Goal: Task Accomplishment & Management: Manage account settings

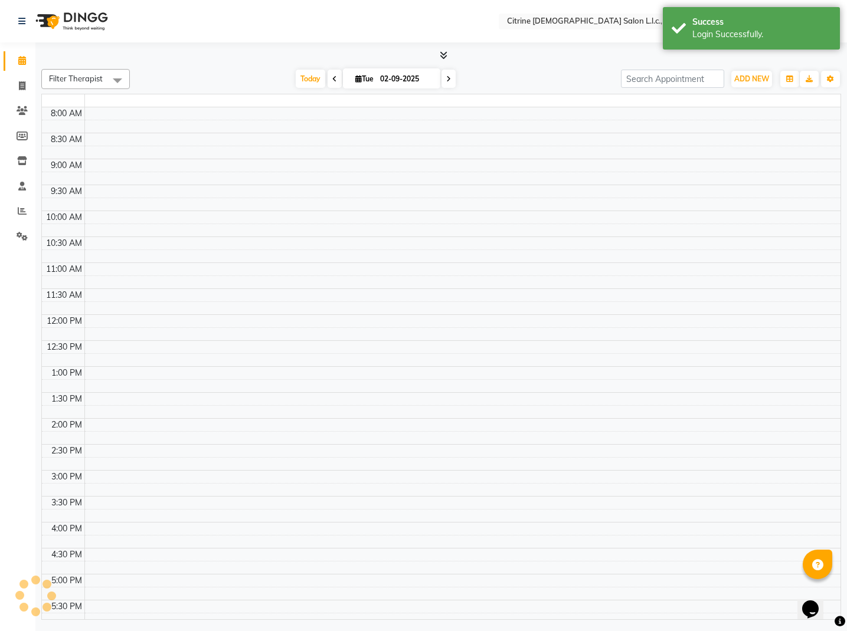
select select "en"
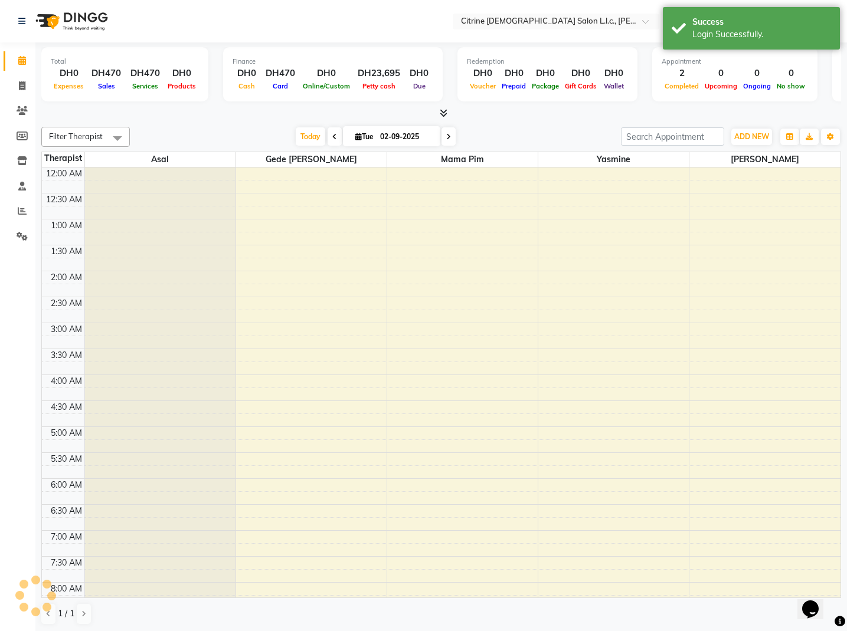
scroll to position [797, 0]
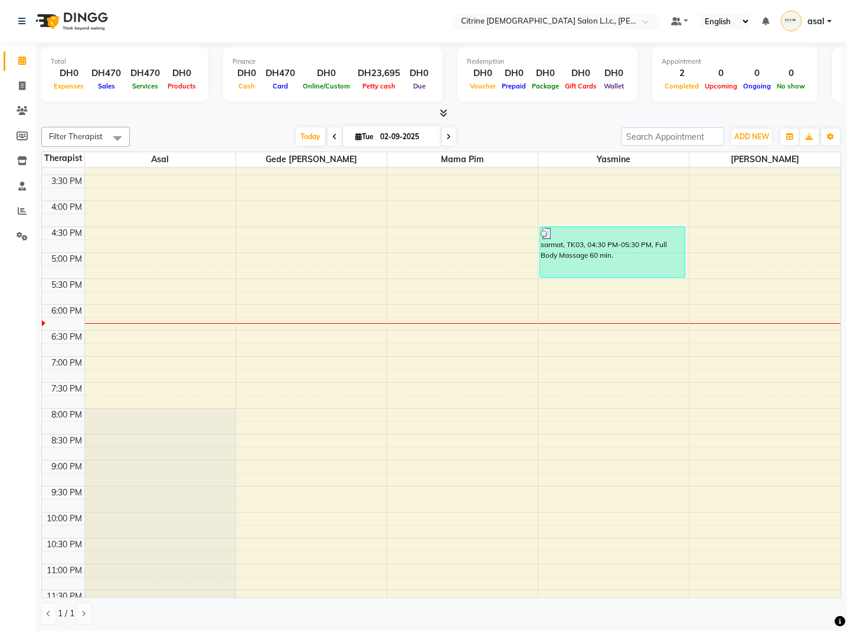
click at [378, 65] on div "Finance" at bounding box center [332, 62] width 201 height 10
drag, startPoint x: 382, startPoint y: 70, endPoint x: 387, endPoint y: 76, distance: 8.0
click at [382, 70] on div "DH23,695" at bounding box center [379, 74] width 52 height 14
select select "7042"
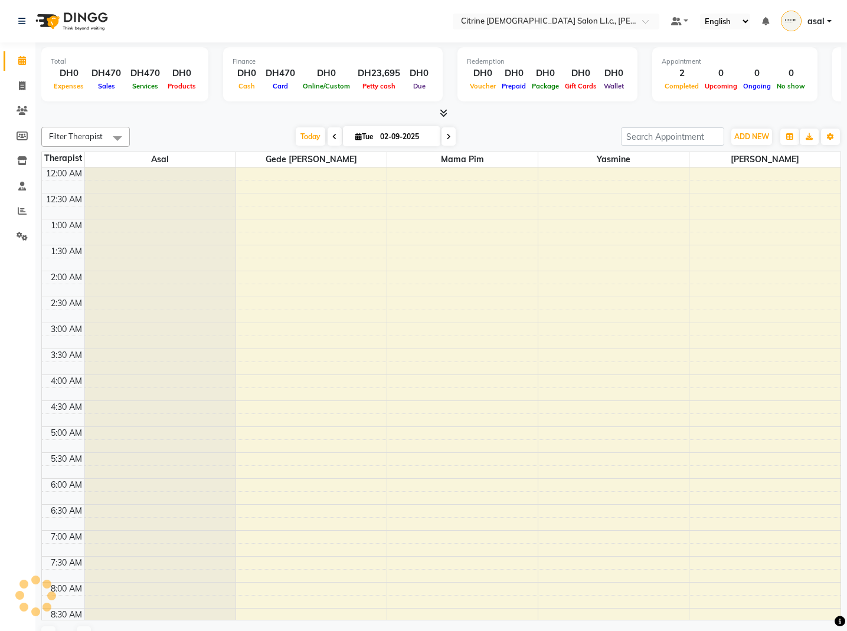
scroll to position [312, 0]
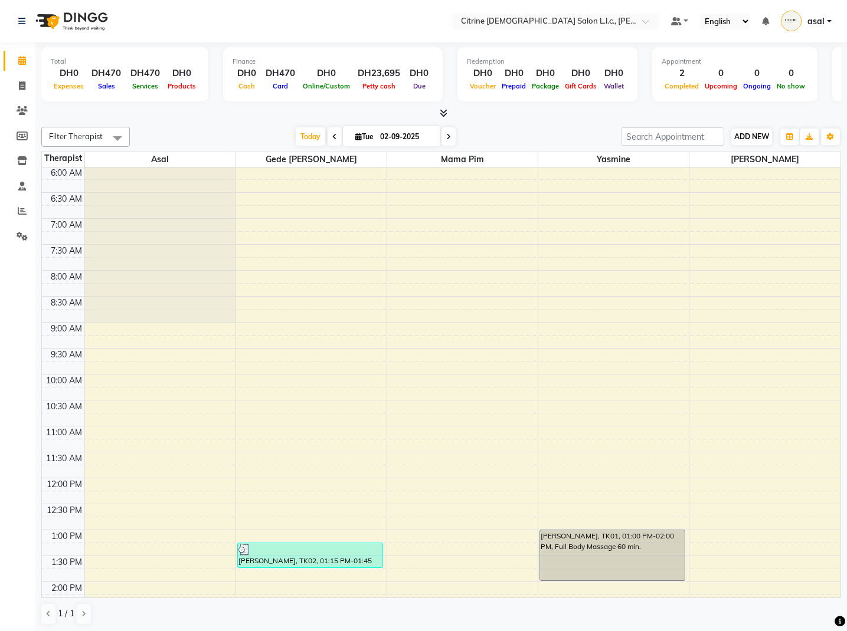
click at [744, 133] on span "ADD NEW" at bounding box center [751, 136] width 35 height 9
click at [364, 76] on div "DH23,695" at bounding box center [379, 74] width 52 height 14
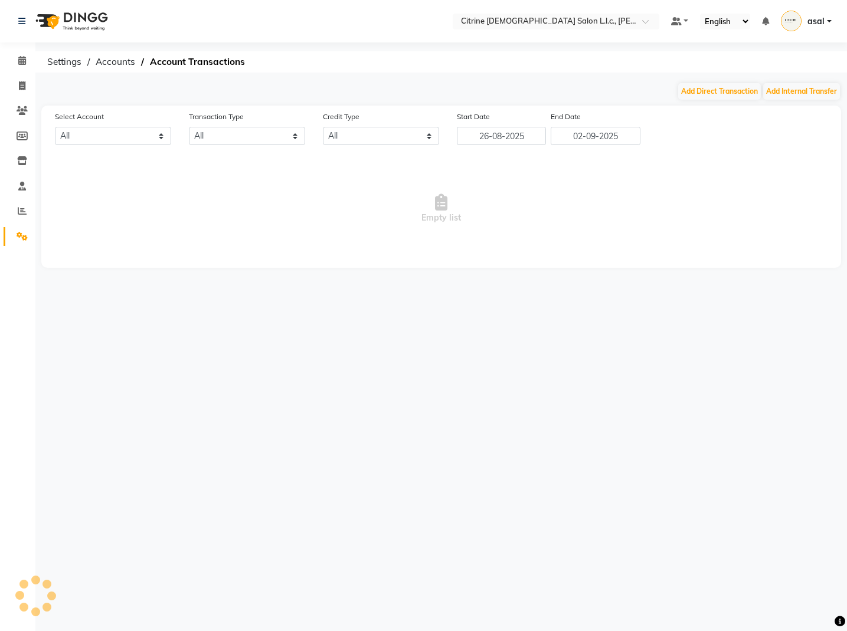
select select "7042"
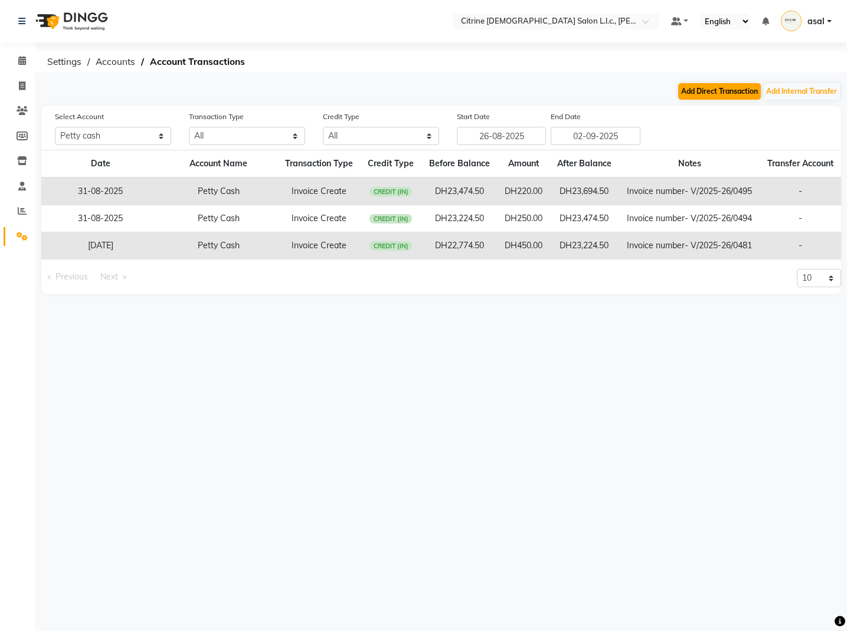
click at [719, 93] on button "Add Direct Transaction" at bounding box center [719, 91] width 83 height 17
select select "direct"
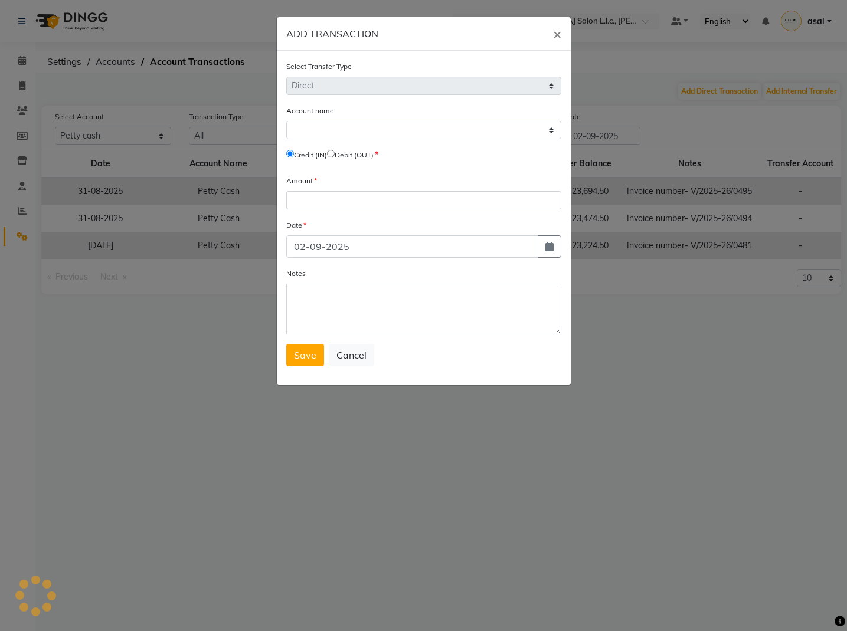
select select "7042"
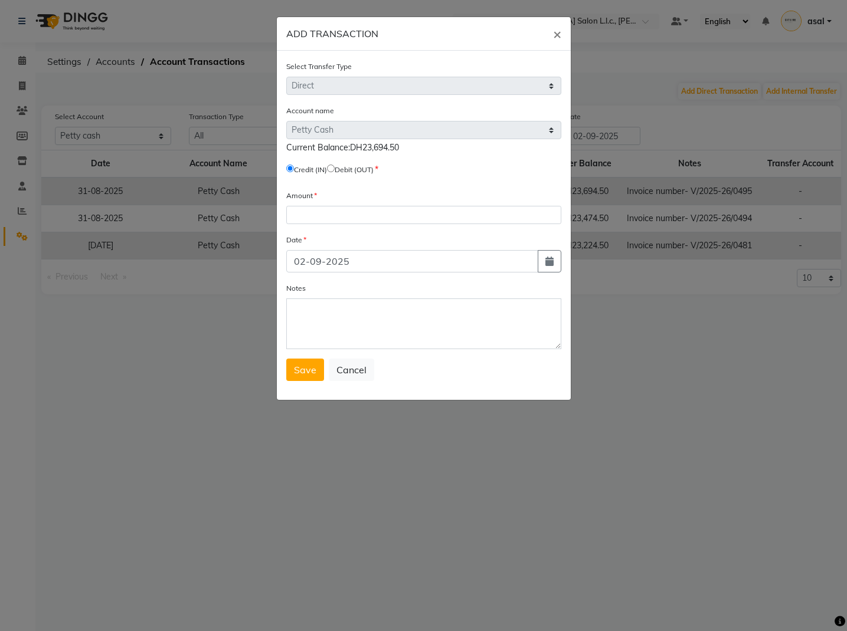
click at [335, 170] on input "radio" at bounding box center [331, 169] width 8 height 8
radio input "true"
click at [327, 214] on input "number" at bounding box center [423, 215] width 275 height 18
type input "3000"
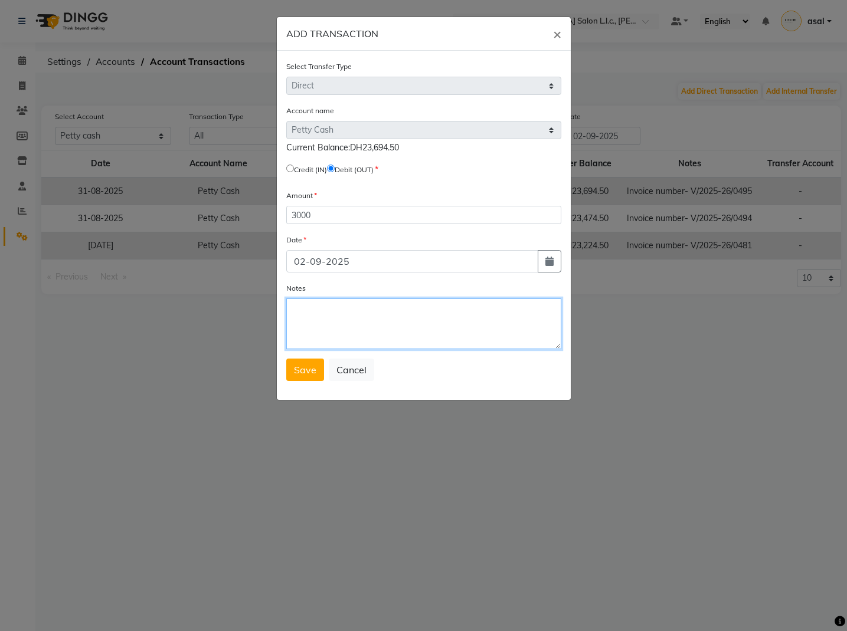
click at [321, 313] on textarea "Notes" at bounding box center [423, 324] width 275 height 51
type textarea "sales remit to the management"
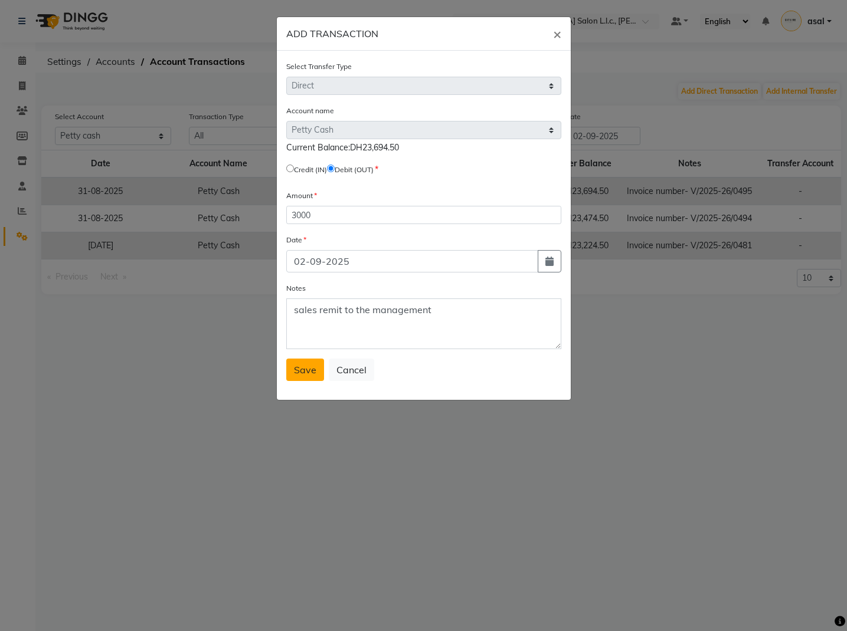
drag, startPoint x: 321, startPoint y: 313, endPoint x: 306, endPoint y: 375, distance: 63.7
click at [306, 375] on span "Save" at bounding box center [305, 370] width 22 height 12
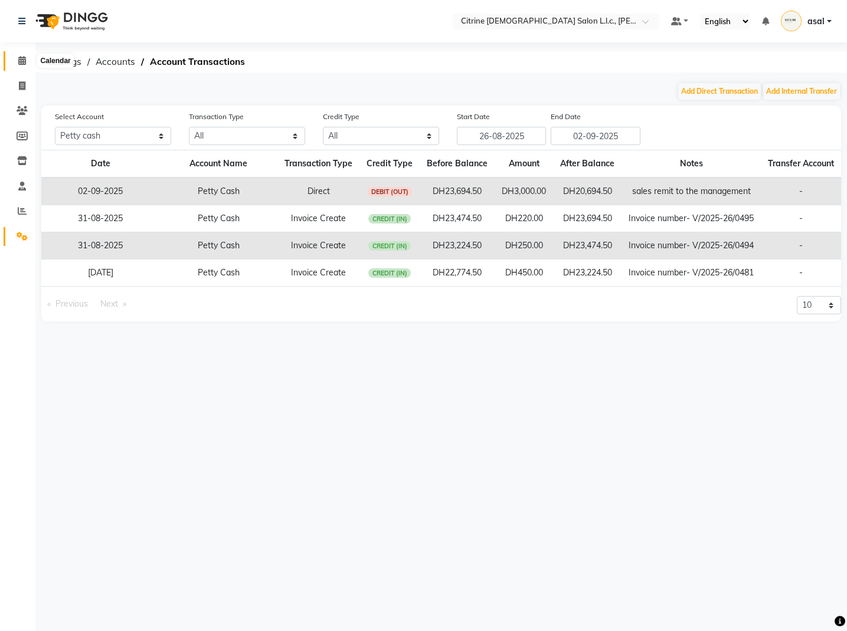
click at [19, 56] on icon at bounding box center [22, 60] width 8 height 9
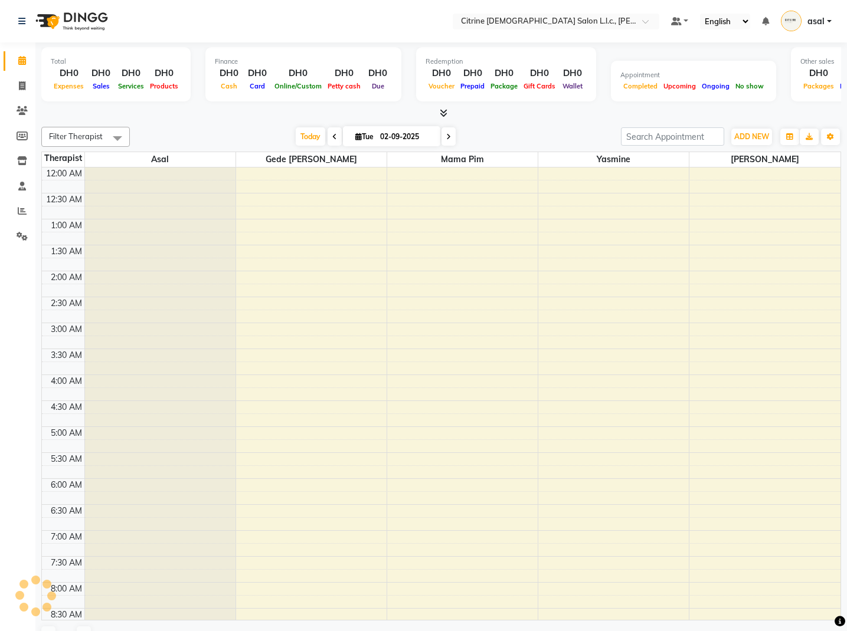
scroll to position [312, 0]
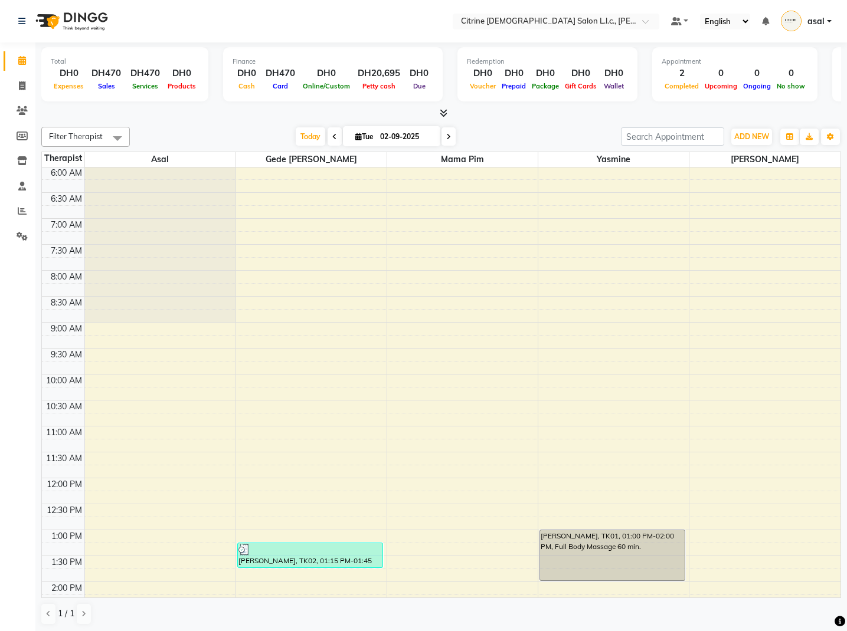
click at [824, 25] on span "asal" at bounding box center [815, 21] width 17 height 12
click at [772, 73] on link "Change Password" at bounding box center [771, 66] width 108 height 18
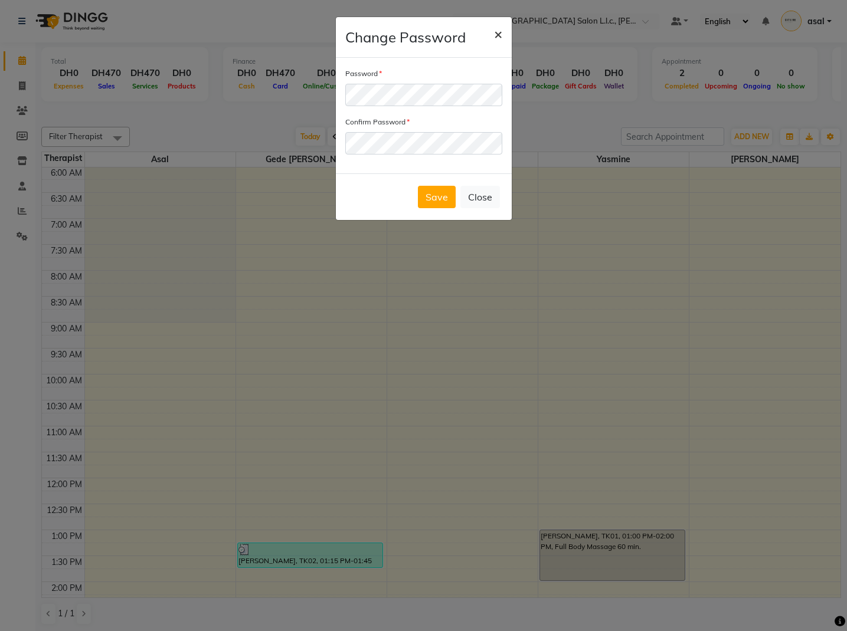
click at [495, 31] on span "×" at bounding box center [498, 34] width 8 height 18
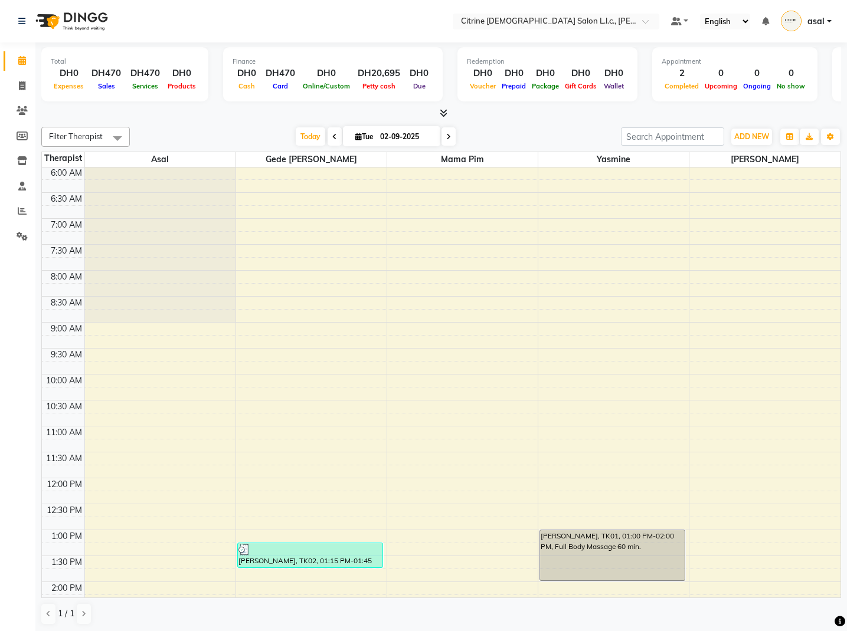
click at [824, 24] on span "asal" at bounding box center [815, 21] width 17 height 12
click at [799, 86] on link "Sign out" at bounding box center [771, 85] width 108 height 18
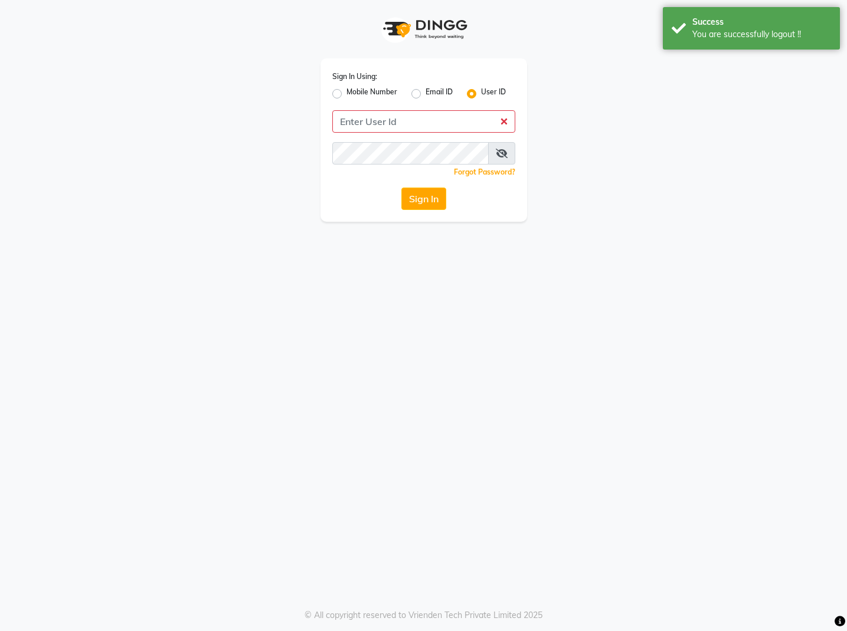
drag, startPoint x: 418, startPoint y: 93, endPoint x: 417, endPoint y: 106, distance: 13.6
click at [425, 93] on label "Email ID" at bounding box center [438, 94] width 27 height 14
click at [425, 93] on input "Email ID" at bounding box center [429, 91] width 8 height 8
radio input "true"
radio input "false"
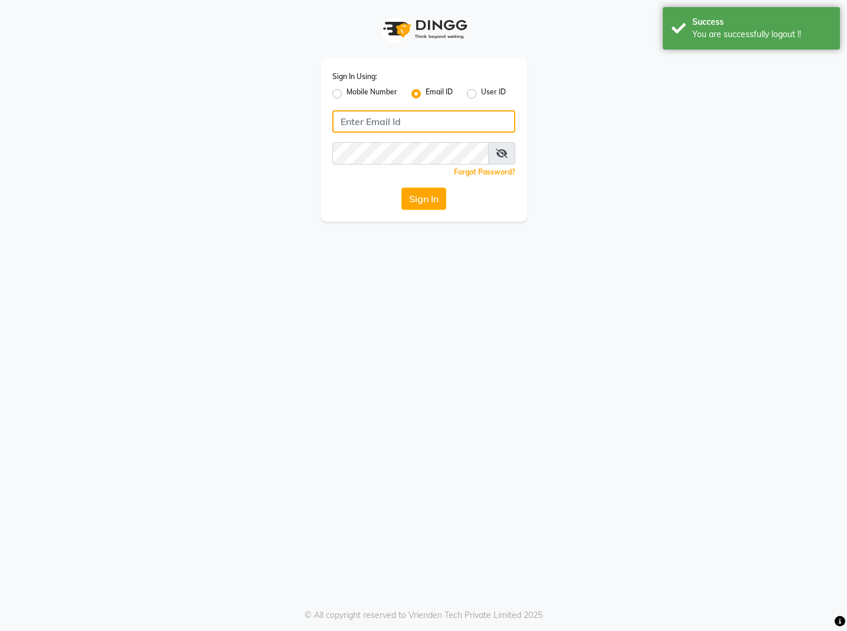
drag, startPoint x: 385, startPoint y: 123, endPoint x: 411, endPoint y: 136, distance: 28.5
click at [385, 123] on input "Username" at bounding box center [423, 121] width 183 height 22
type input "sana.bayat@hotmail.com"
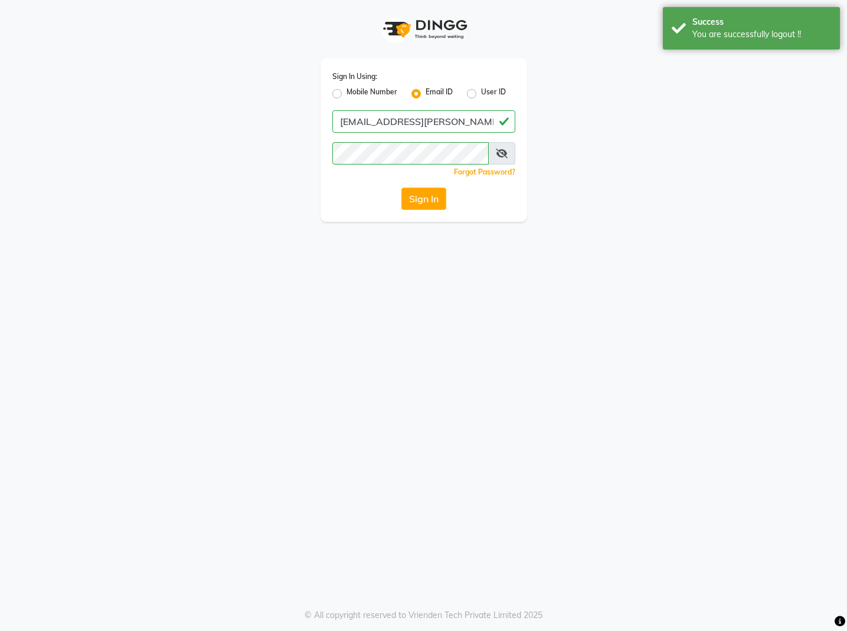
click at [503, 155] on icon at bounding box center [502, 153] width 12 height 9
click at [501, 155] on icon at bounding box center [502, 153] width 11 height 9
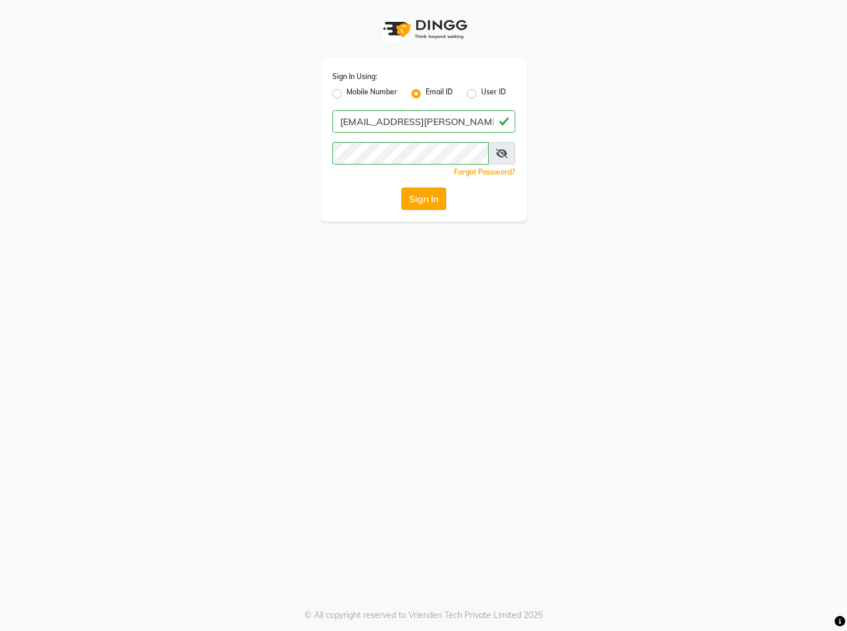
click at [437, 204] on button "Sign In" at bounding box center [423, 199] width 45 height 22
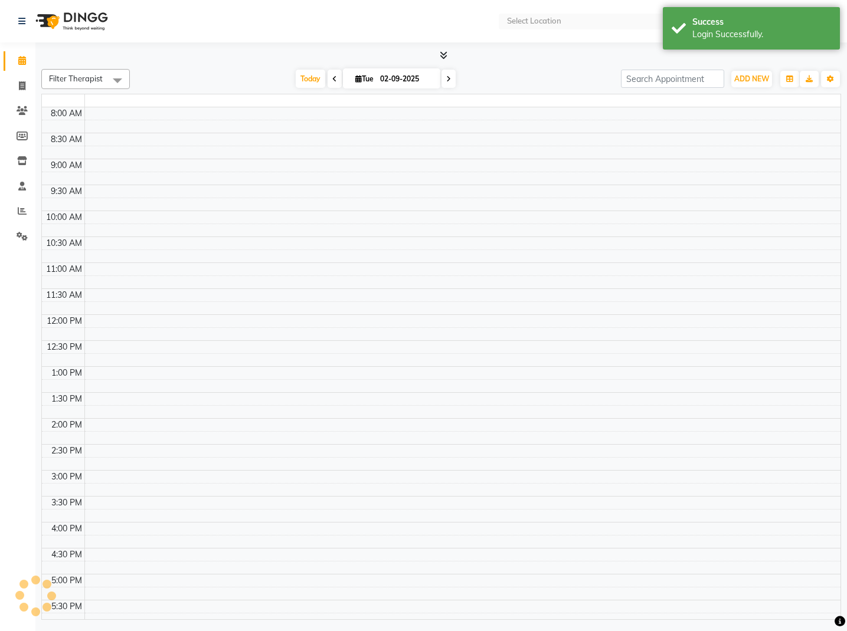
select select "en"
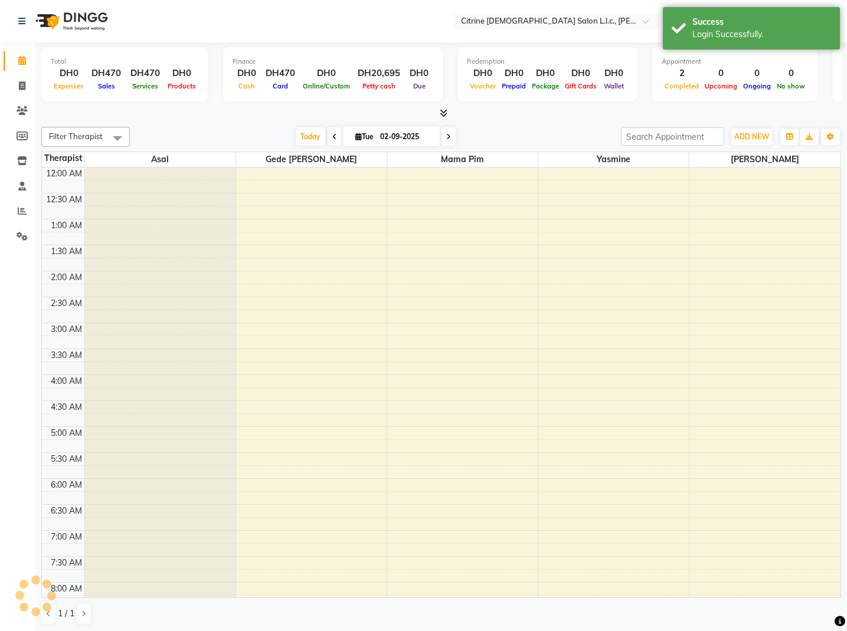
scroll to position [312, 0]
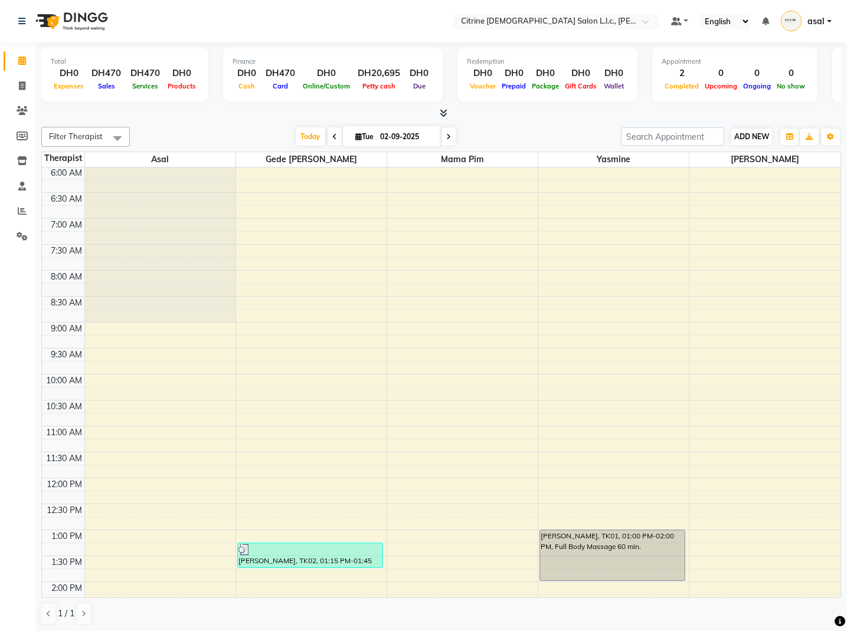
click at [757, 139] on span "ADD NEW" at bounding box center [751, 136] width 35 height 9
click at [799, 225] on link "Add Transaction" at bounding box center [818, 219] width 93 height 15
select select "direct"
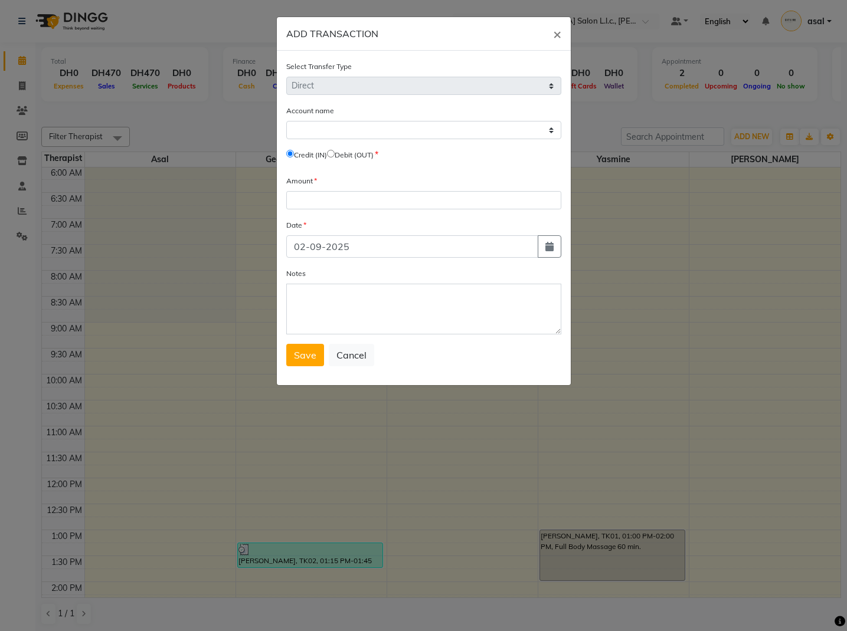
click at [464, 140] on div "Account name Select Petty Cash Default Account Credit (IN) Debit (OUT)" at bounding box center [423, 134] width 275 height 61
select select "7042"
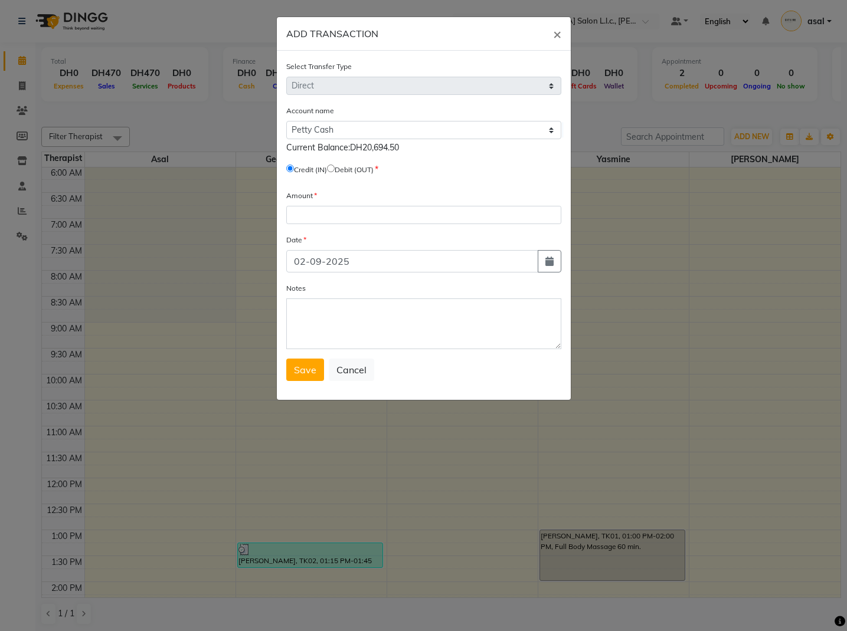
click at [335, 171] on input "radio" at bounding box center [331, 169] width 8 height 8
radio input "true"
click at [349, 214] on input "number" at bounding box center [423, 215] width 275 height 18
click at [360, 219] on input "number" at bounding box center [423, 215] width 275 height 18
click at [396, 218] on input "number" at bounding box center [423, 215] width 275 height 18
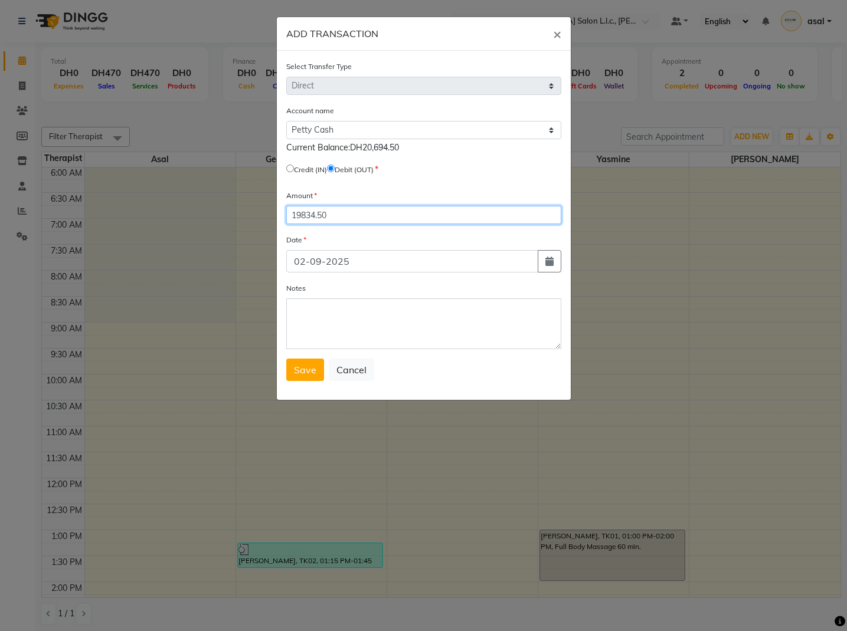
type input "19834.50"
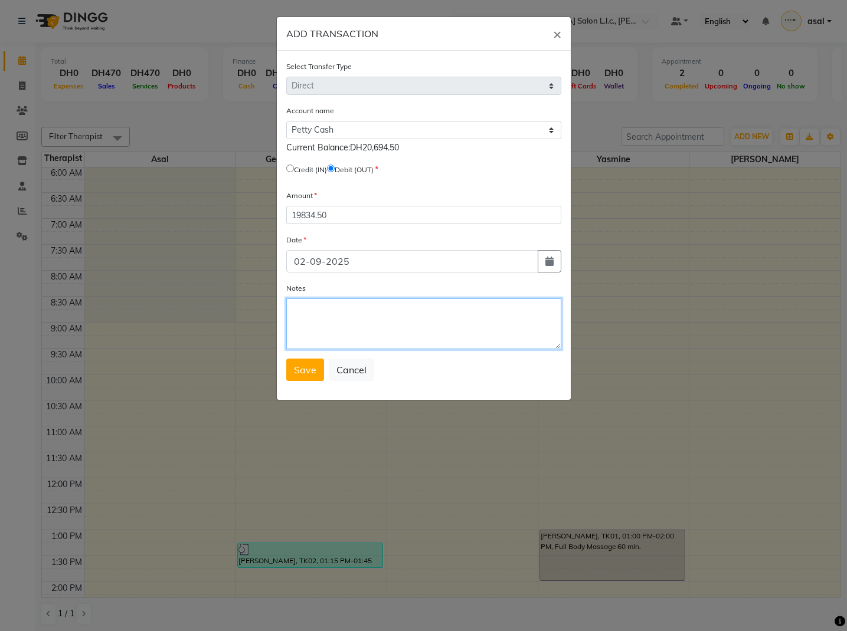
click at [344, 329] on textarea "Notes" at bounding box center [423, 324] width 275 height 51
type textarea "Adjustment for Pettycash"
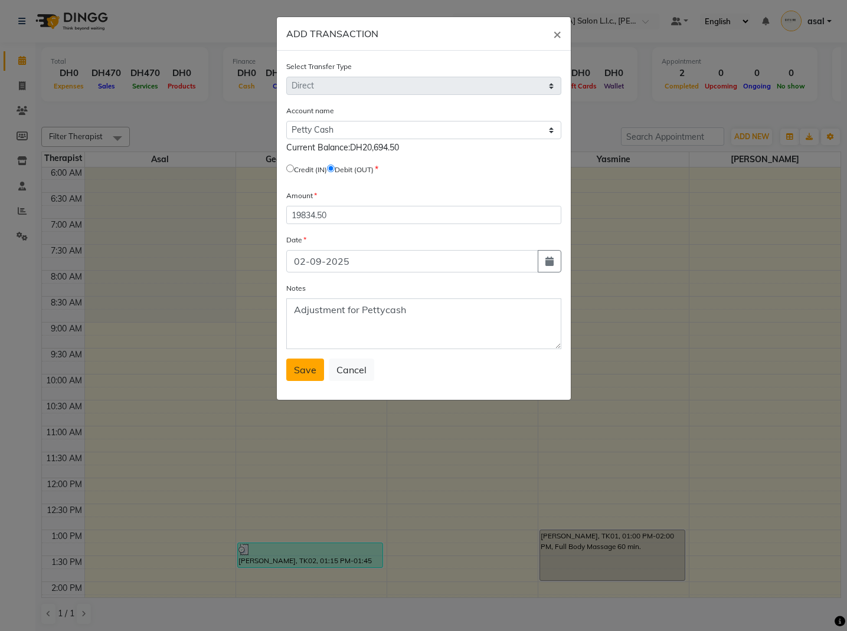
click at [307, 368] on span "Save" at bounding box center [305, 370] width 22 height 12
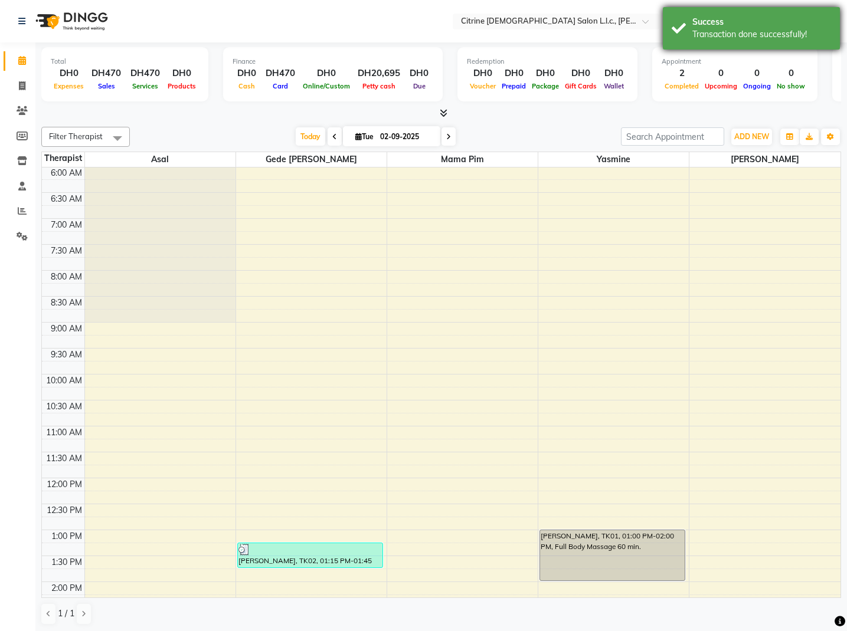
click at [701, 34] on div "Transaction done successfully!" at bounding box center [761, 34] width 139 height 12
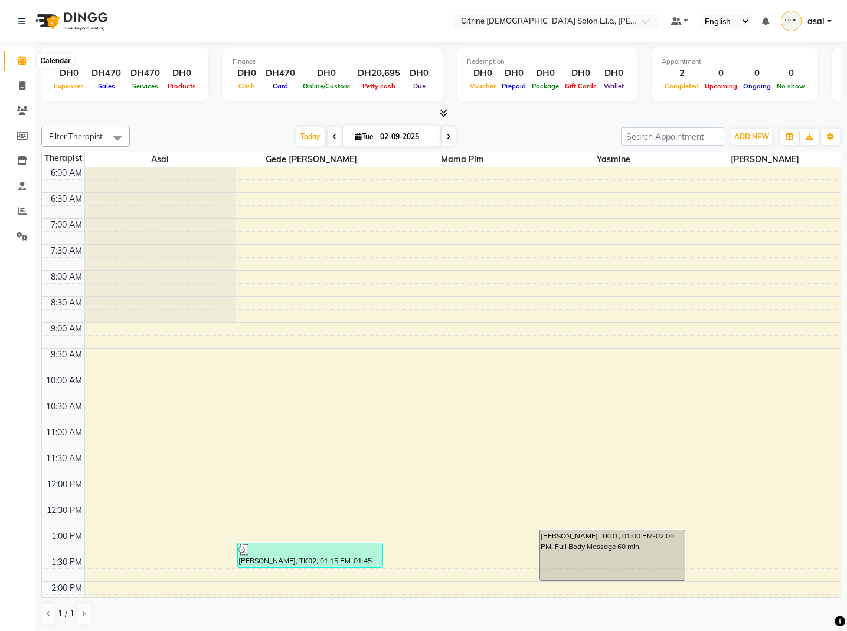
click at [17, 64] on span at bounding box center [22, 61] width 21 height 14
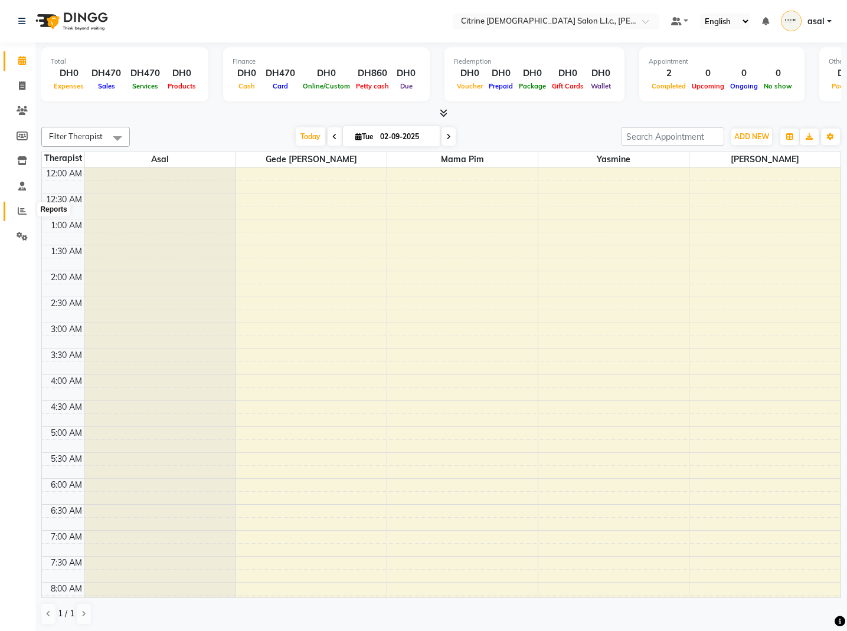
click at [25, 210] on icon at bounding box center [22, 210] width 9 height 9
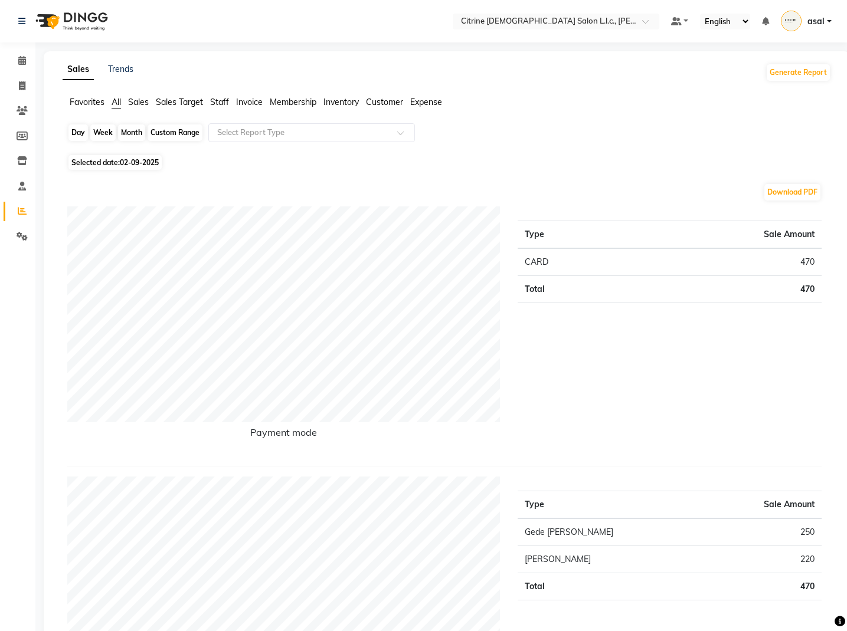
click at [81, 136] on div "Day" at bounding box center [77, 132] width 19 height 17
select select "9"
select select "2025"
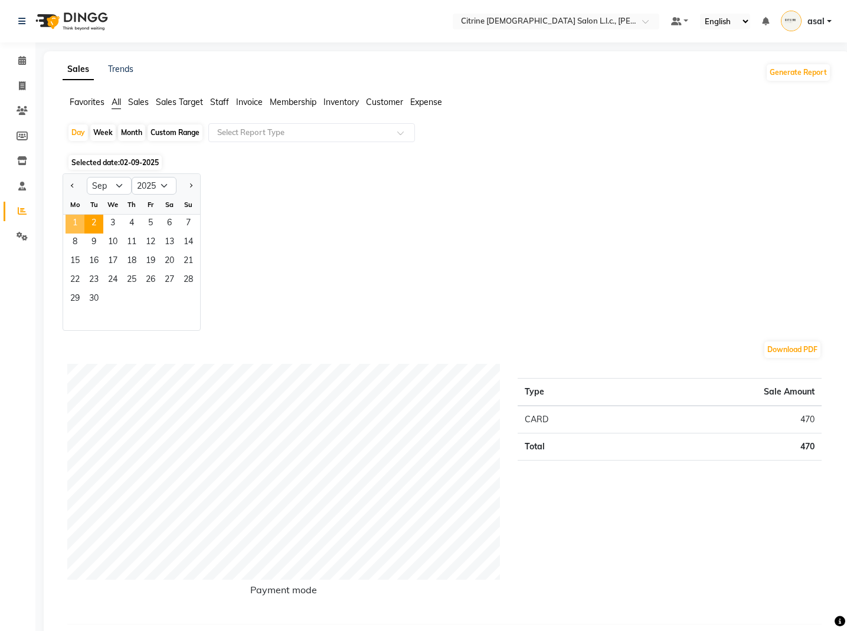
click at [77, 223] on span "1" at bounding box center [74, 224] width 19 height 19
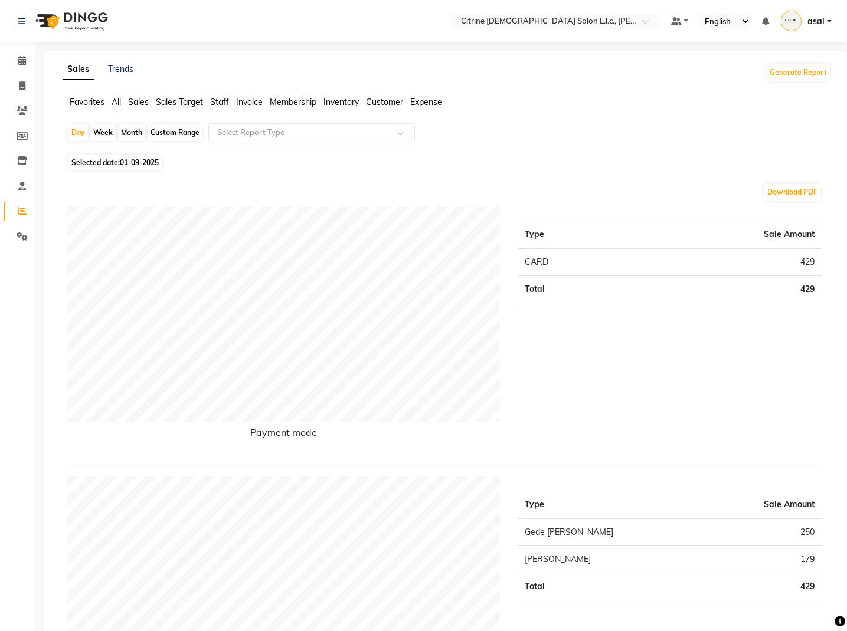
click at [128, 133] on div "Month" at bounding box center [131, 132] width 27 height 17
select select "9"
select select "2025"
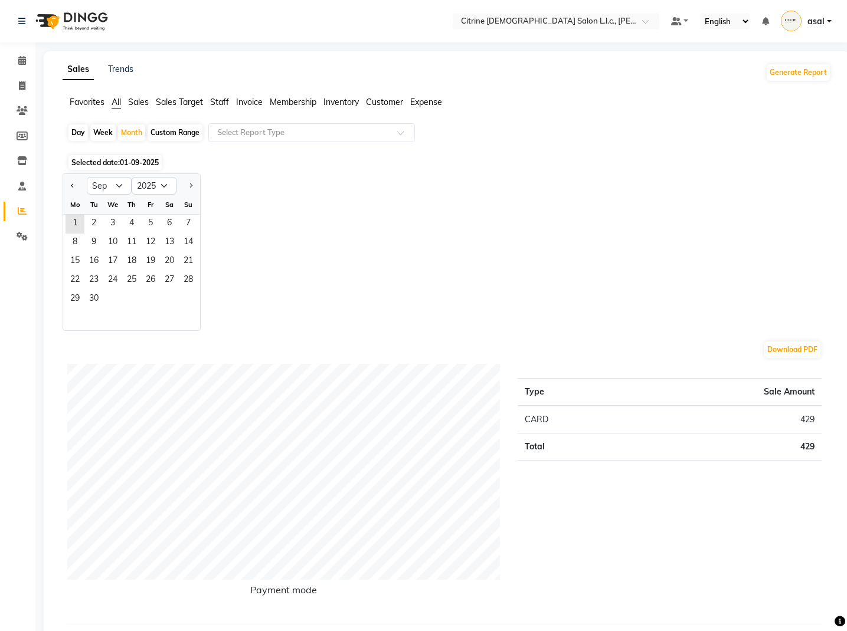
click at [76, 138] on div "Day" at bounding box center [77, 132] width 19 height 17
select select "9"
select select "2025"
click at [76, 229] on span "1" at bounding box center [74, 224] width 19 height 19
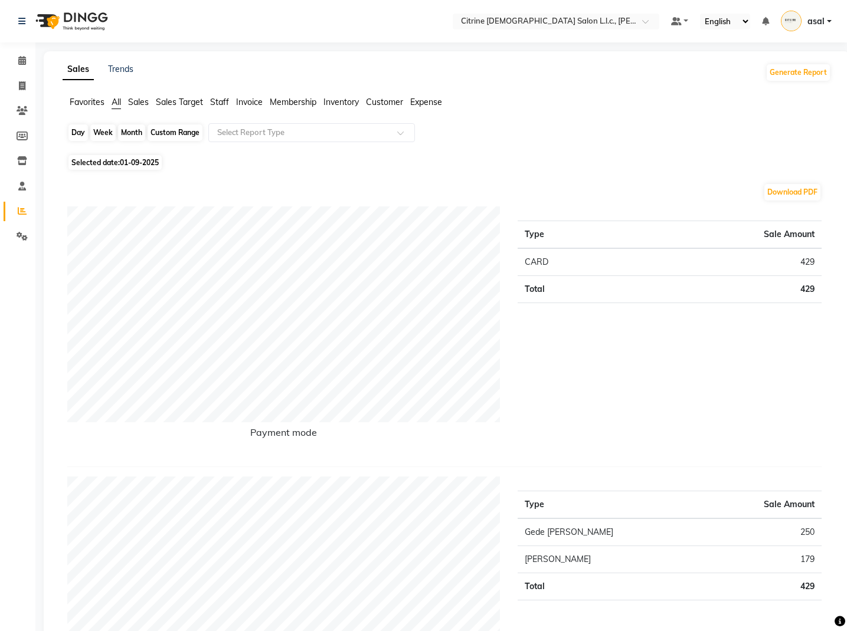
click at [78, 136] on div "Day" at bounding box center [77, 132] width 19 height 17
select select "9"
select select "2025"
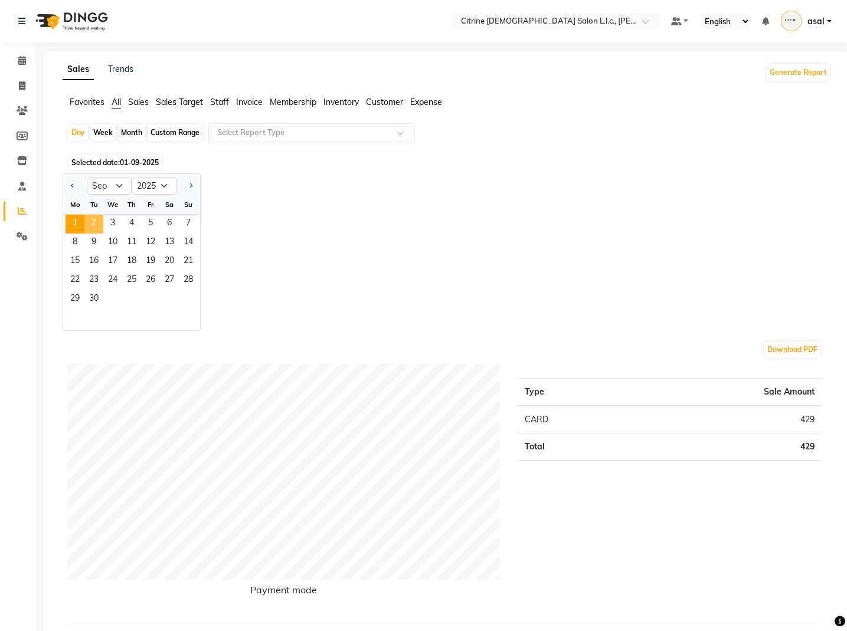
click at [95, 218] on span "2" at bounding box center [93, 224] width 19 height 19
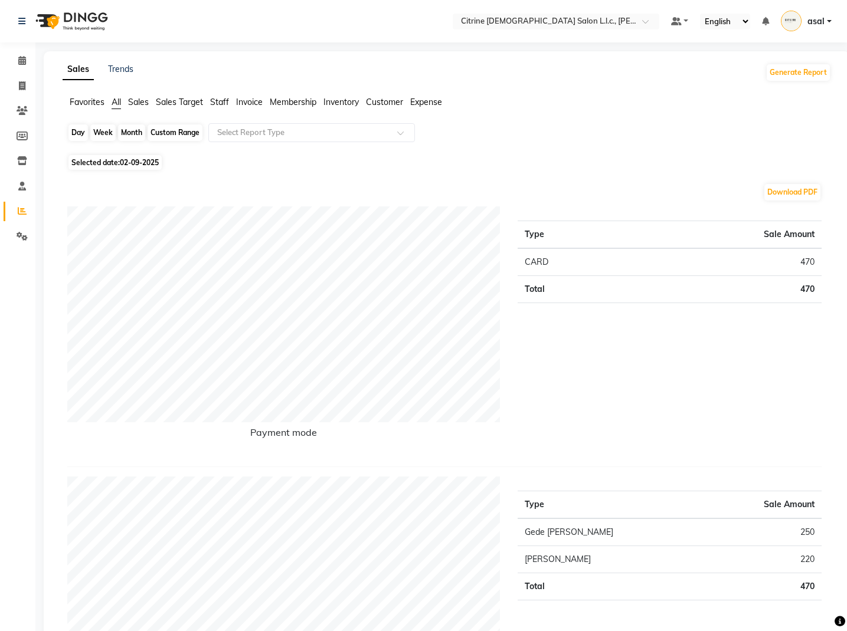
click at [82, 129] on div "Day" at bounding box center [77, 132] width 19 height 17
select select "9"
select select "2025"
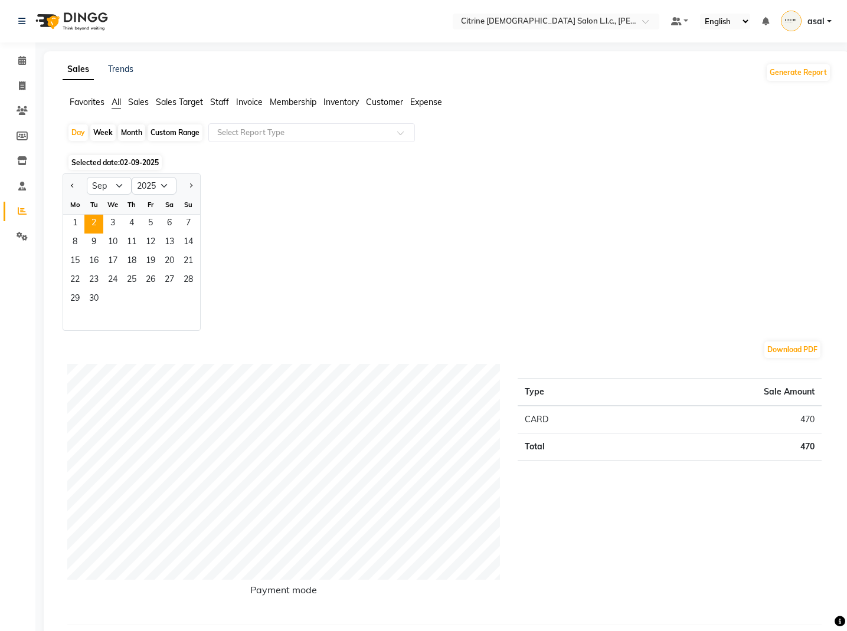
click at [287, 189] on div "Jan Feb Mar Apr May Jun [DATE] Aug Sep Oct Nov [DATE] 2016 2017 2018 2019 2020 …" at bounding box center [447, 252] width 768 height 158
click at [73, 192] on button "Previous month" at bounding box center [72, 185] width 9 height 19
select select "8"
click at [195, 297] on span "31" at bounding box center [188, 299] width 19 height 19
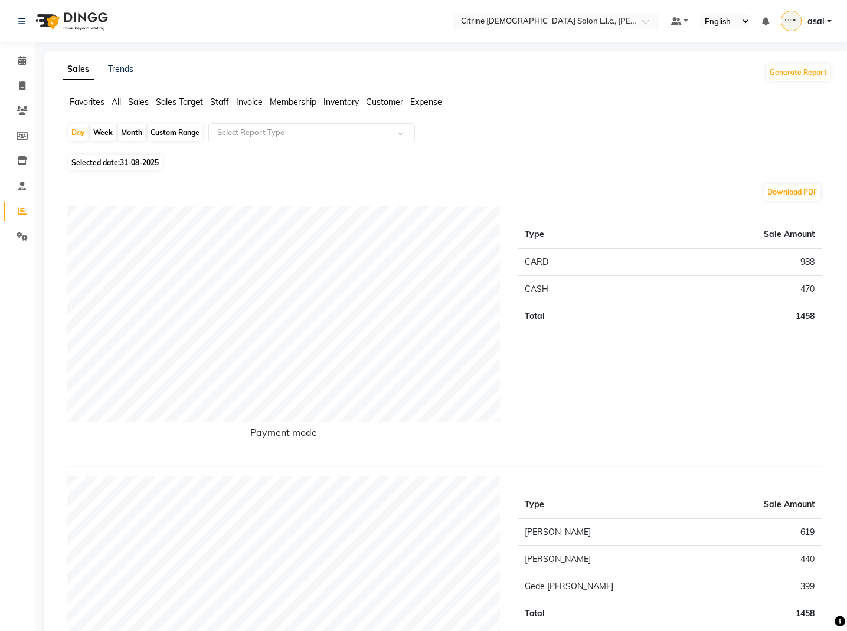
click at [131, 139] on div "Month" at bounding box center [131, 132] width 27 height 17
select select "8"
select select "2025"
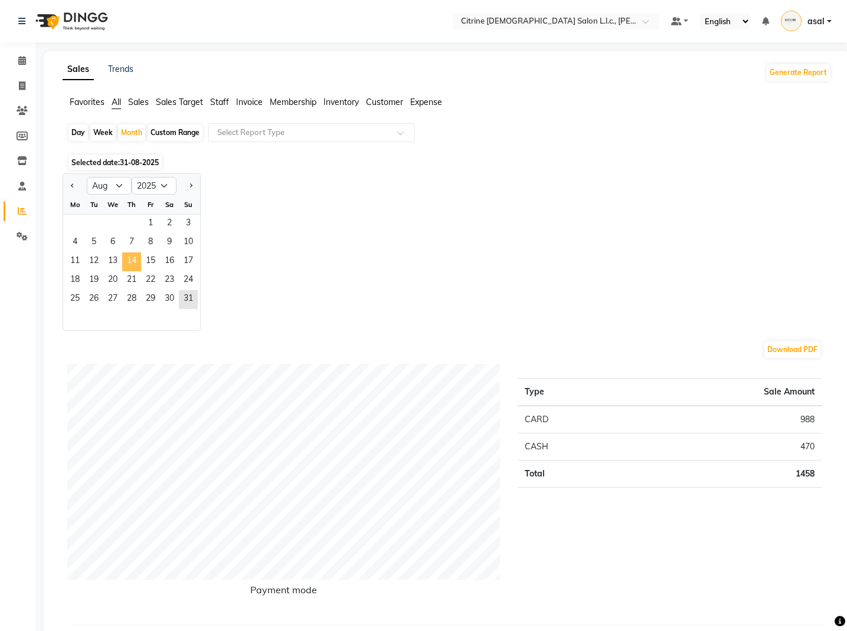
click at [137, 264] on span "14" at bounding box center [131, 262] width 19 height 19
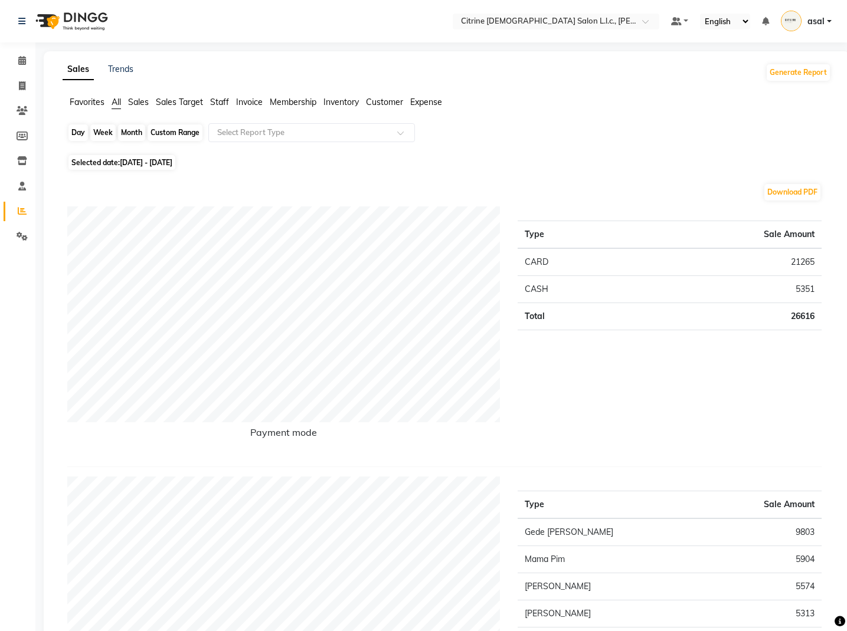
click at [127, 139] on div "Month" at bounding box center [131, 132] width 27 height 17
select select "8"
select select "2025"
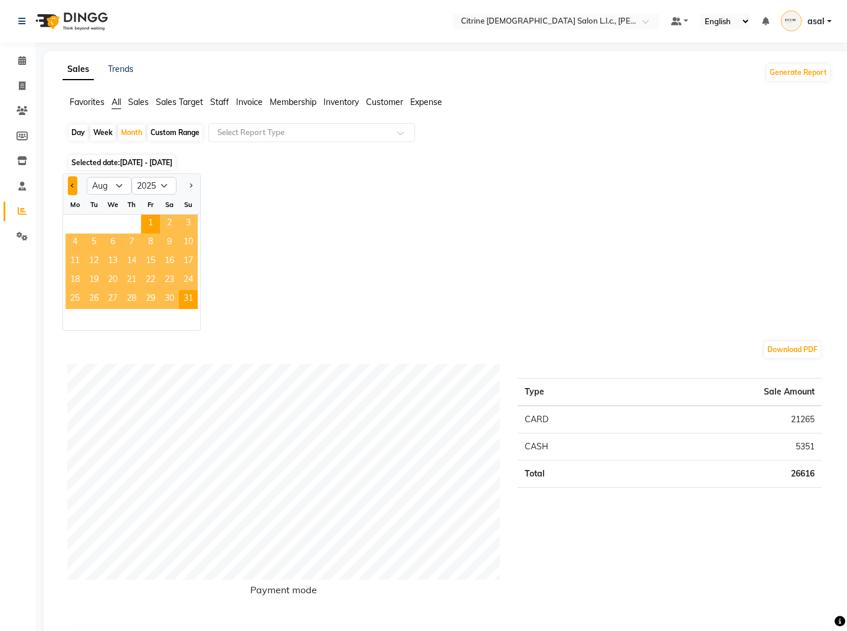
click at [72, 186] on button "Previous month" at bounding box center [72, 185] width 9 height 19
select select "7"
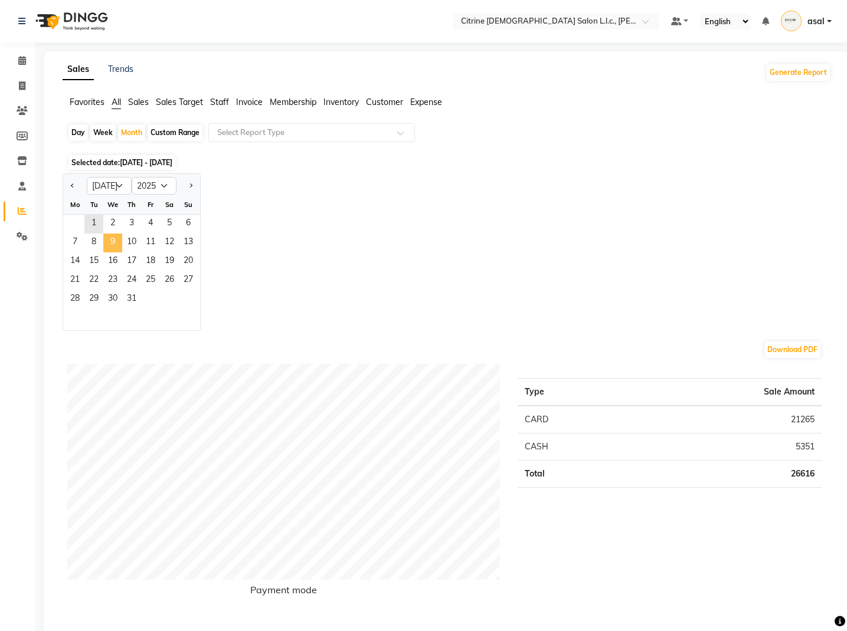
click at [112, 235] on span "9" at bounding box center [112, 243] width 19 height 19
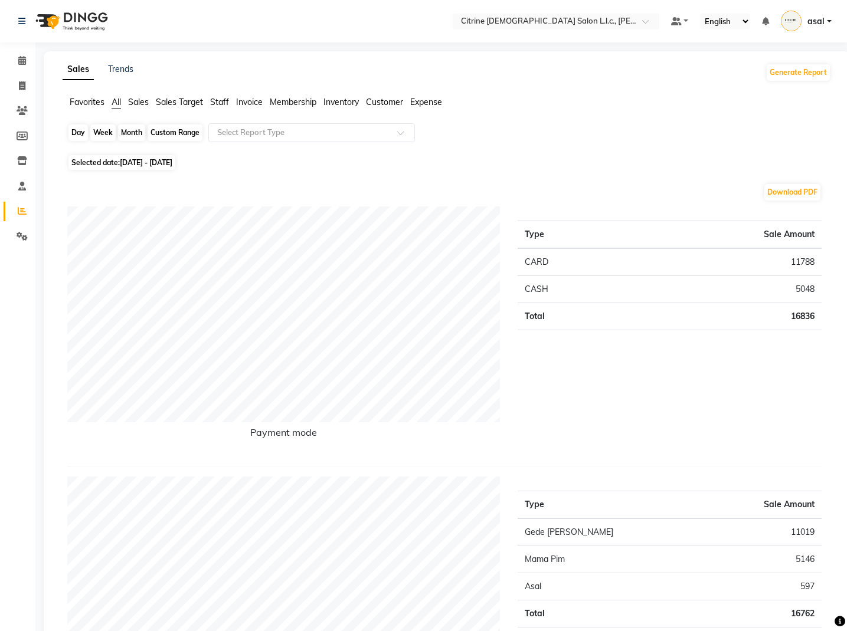
click at [131, 136] on div "Month" at bounding box center [131, 132] width 27 height 17
select select "7"
select select "2025"
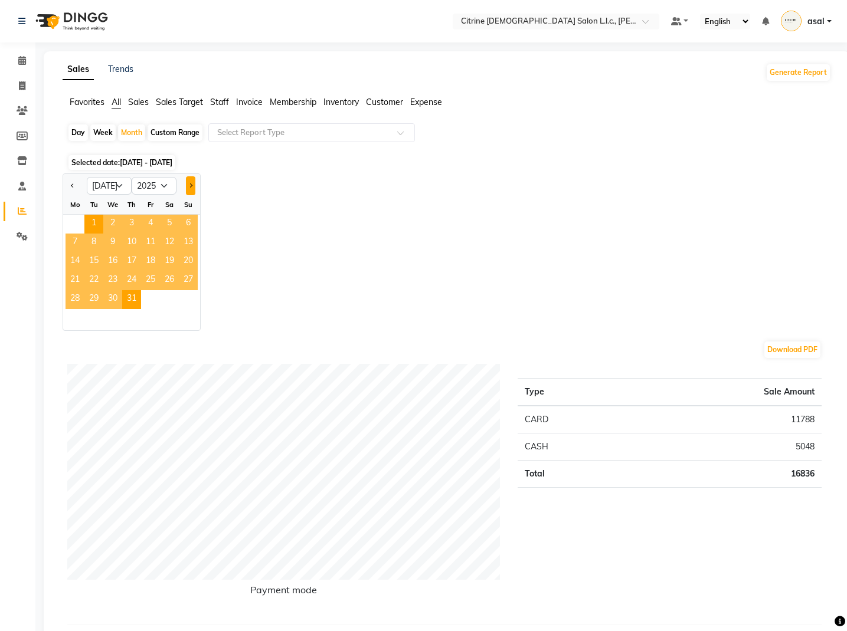
click at [194, 189] on button "Next month" at bounding box center [190, 185] width 9 height 19
select select "8"
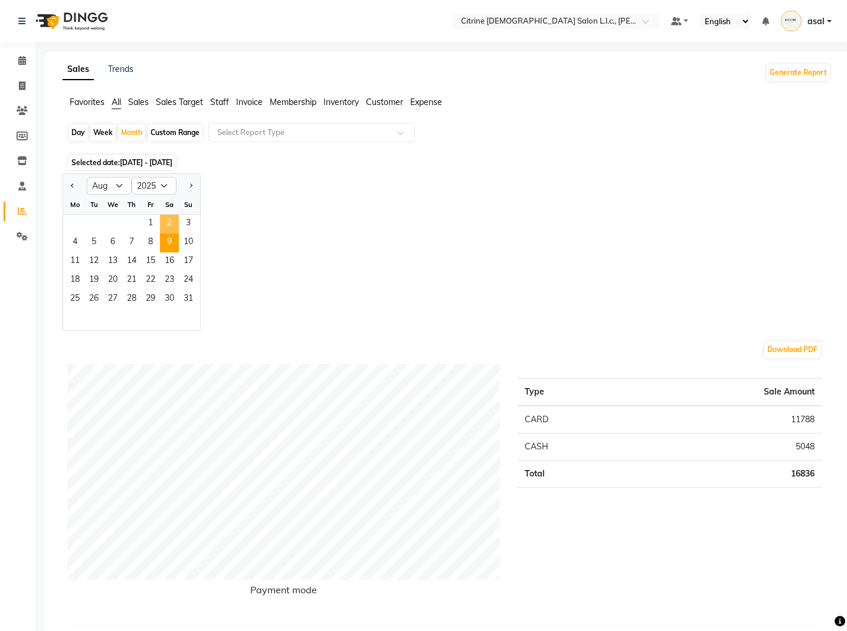
click at [165, 242] on span "9" at bounding box center [169, 243] width 19 height 19
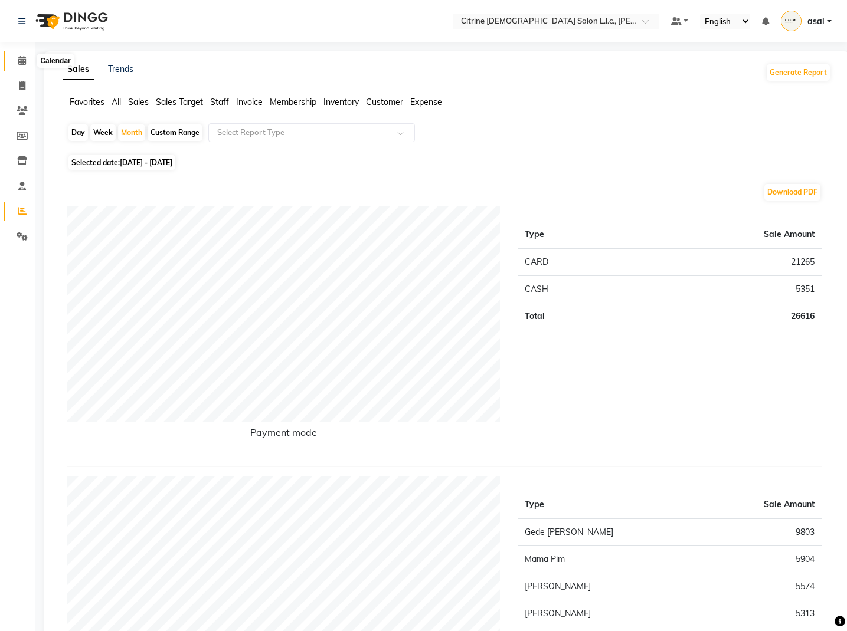
click at [24, 63] on icon at bounding box center [22, 60] width 8 height 9
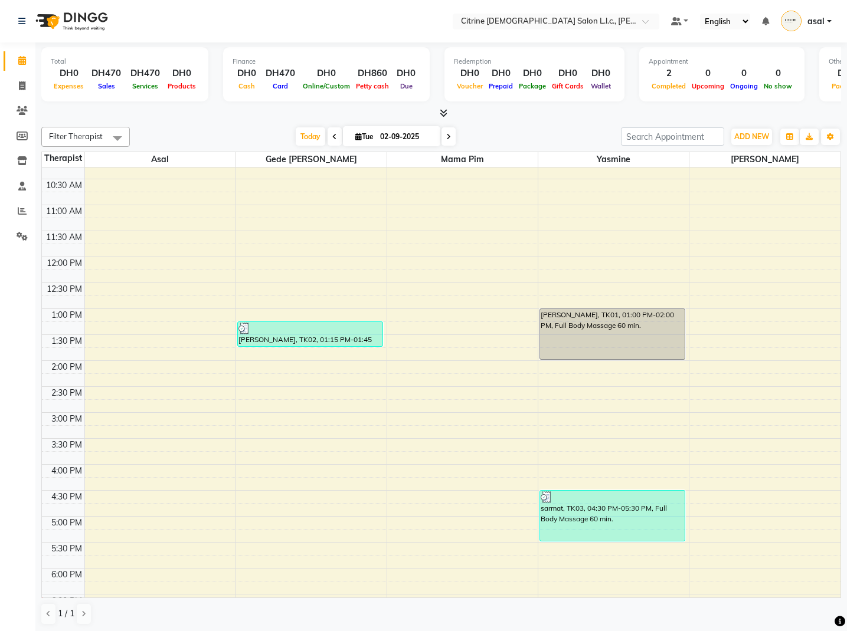
scroll to position [537, 0]
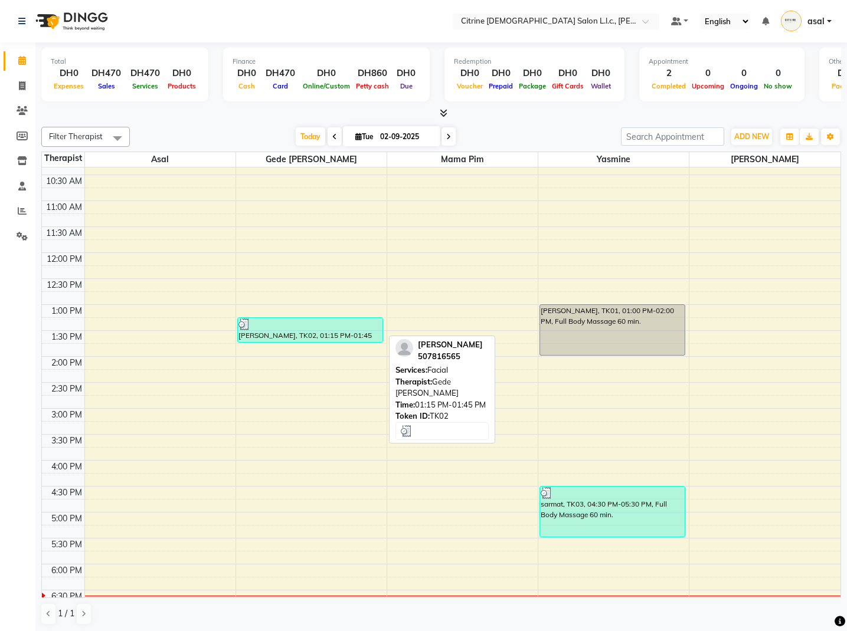
click at [308, 329] on div at bounding box center [309, 325] width 143 height 12
select select "3"
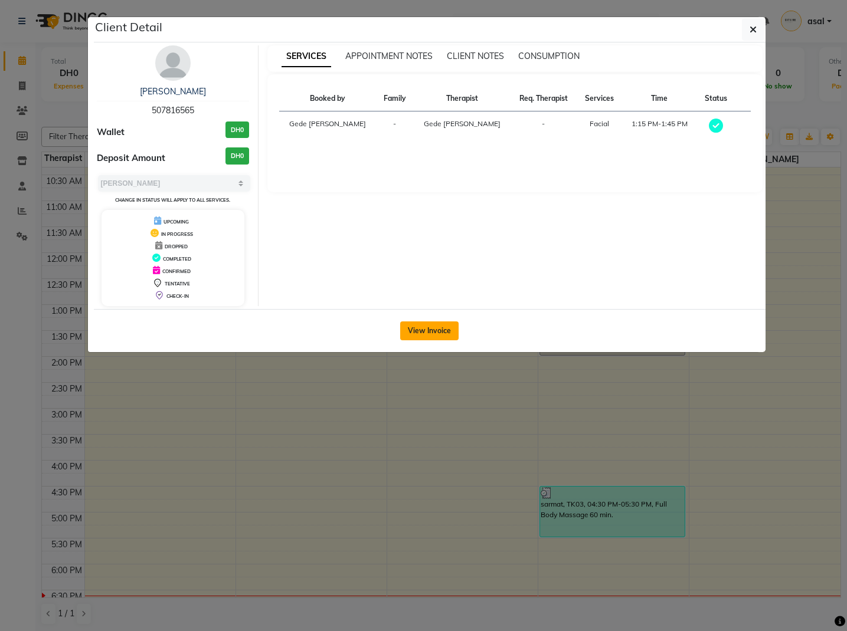
click at [432, 335] on button "View Invoice" at bounding box center [429, 331] width 58 height 19
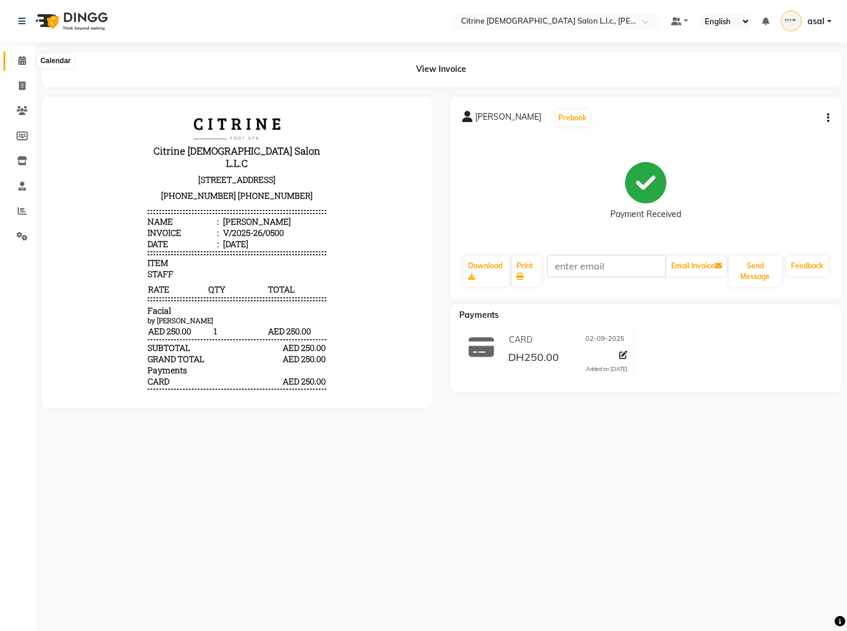
click at [15, 63] on span at bounding box center [22, 61] width 21 height 14
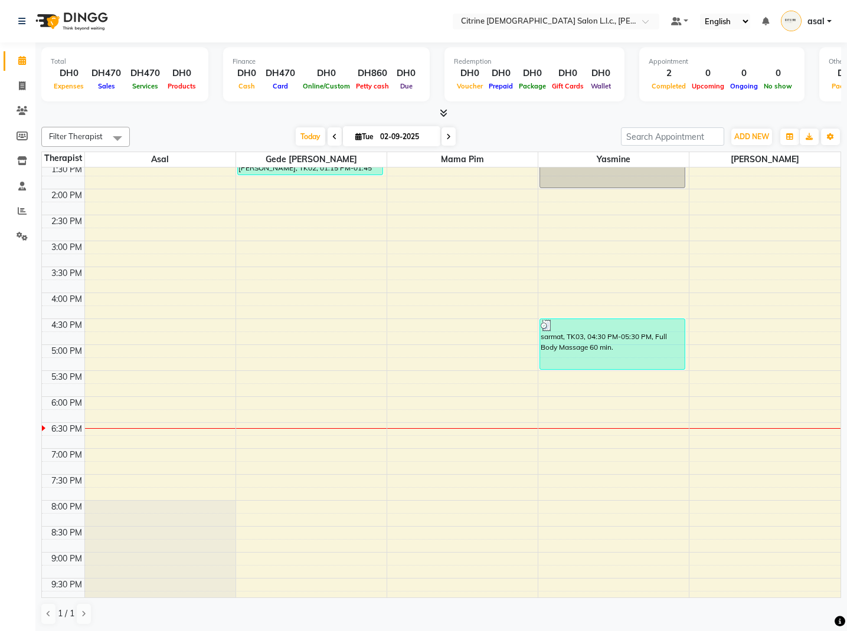
scroll to position [707, 0]
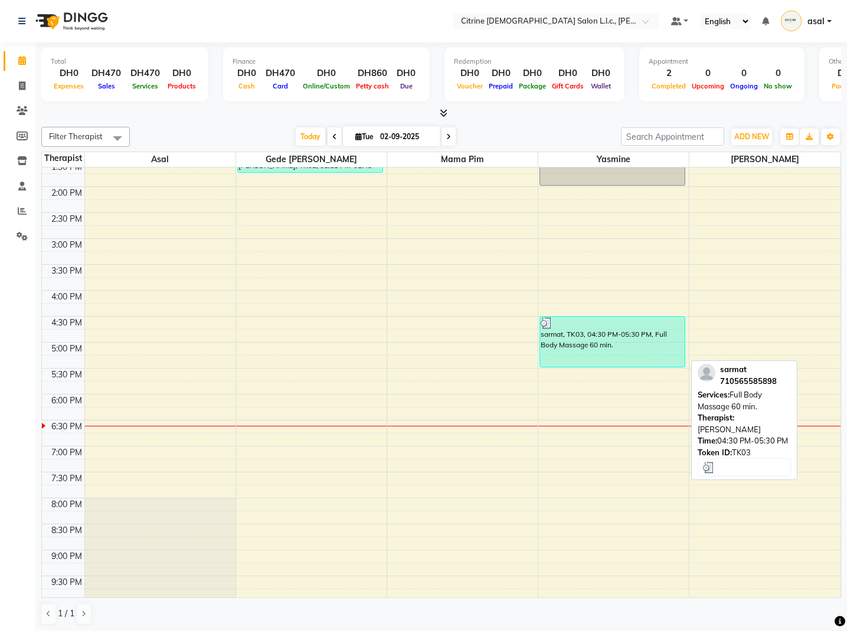
click at [599, 336] on div "sarmat, TK03, 04:30 PM-05:30 PM, Full Body Massage 60 min." at bounding box center [612, 342] width 145 height 50
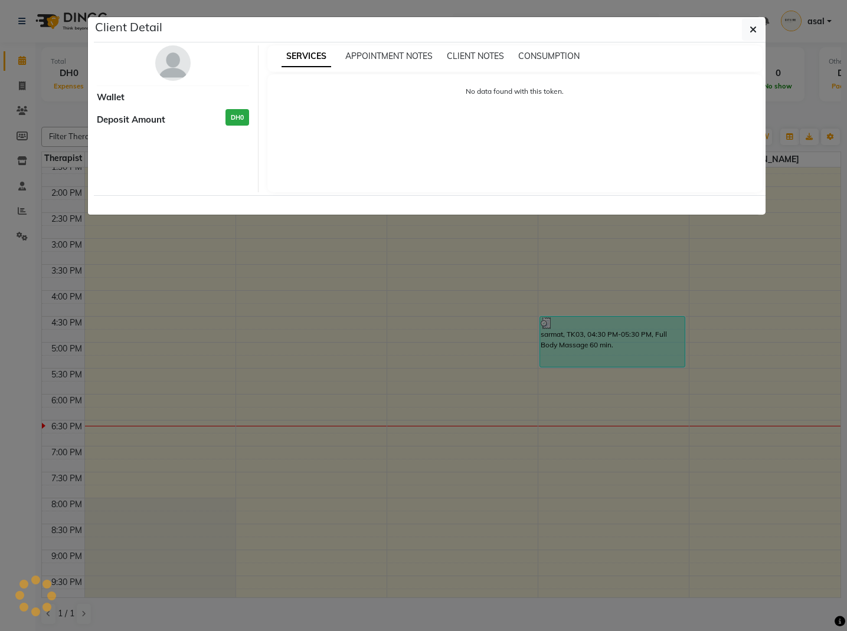
select select "3"
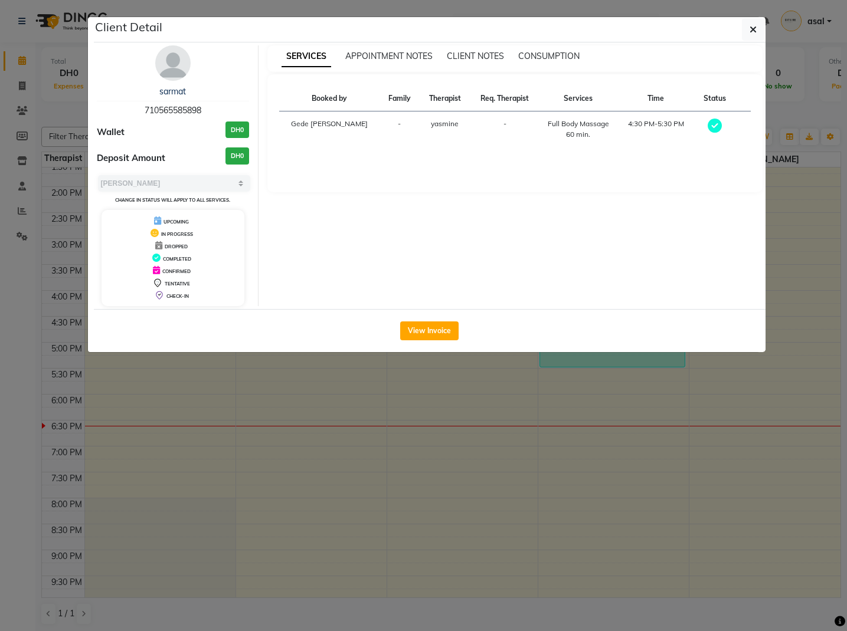
click at [438, 330] on button "View Invoice" at bounding box center [429, 331] width 58 height 19
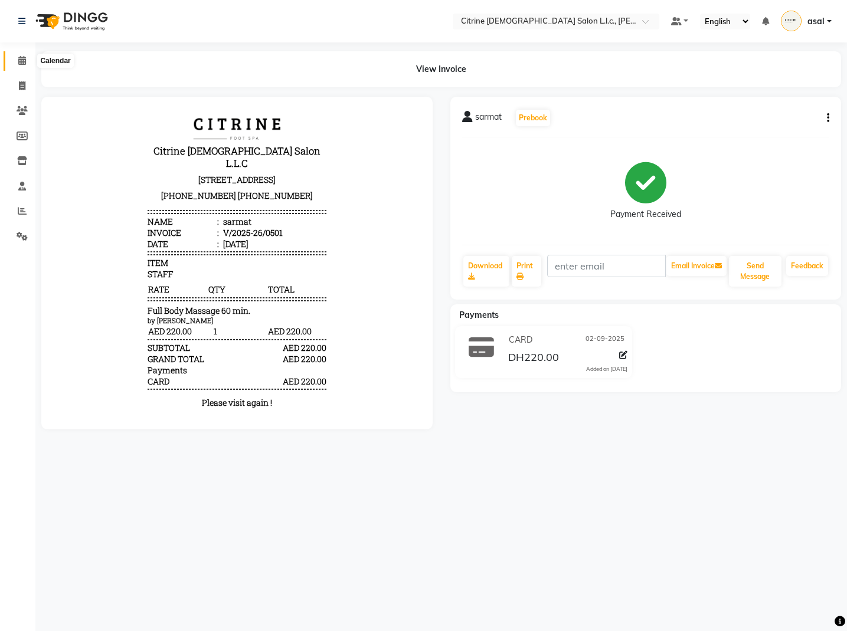
click at [22, 60] on icon at bounding box center [22, 60] width 8 height 9
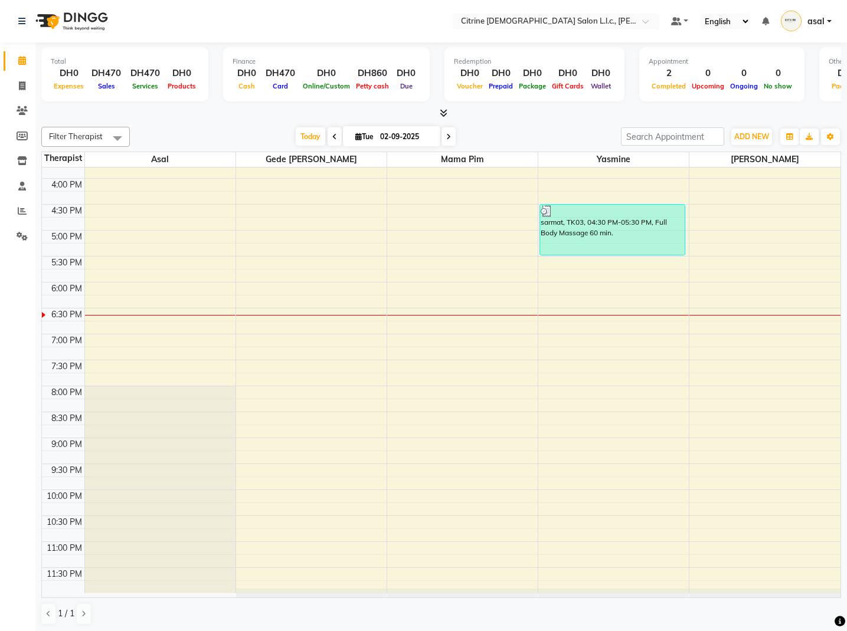
scroll to position [819, 0]
click at [827, 22] on link "asal" at bounding box center [806, 21] width 51 height 19
click at [789, 87] on link "Sign out" at bounding box center [771, 85] width 108 height 18
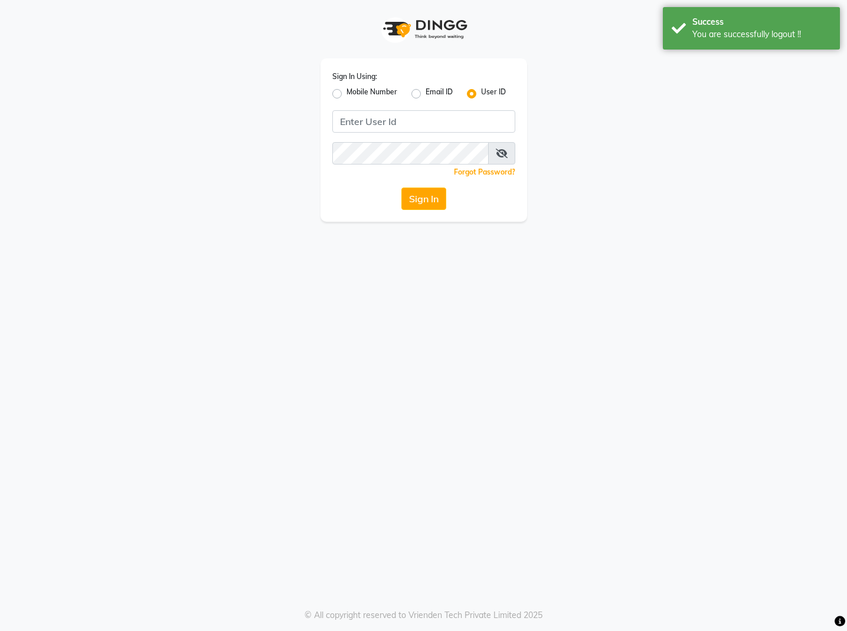
drag, startPoint x: 468, startPoint y: 112, endPoint x: 451, endPoint y: 109, distance: 17.4
click at [468, 113] on input "Username" at bounding box center [423, 121] width 183 height 22
click at [420, 87] on div "Email ID" at bounding box center [431, 94] width 41 height 14
click at [424, 120] on input "Username" at bounding box center [423, 121] width 183 height 22
type input "[EMAIL_ADDRESS][DOMAIN_NAME]"
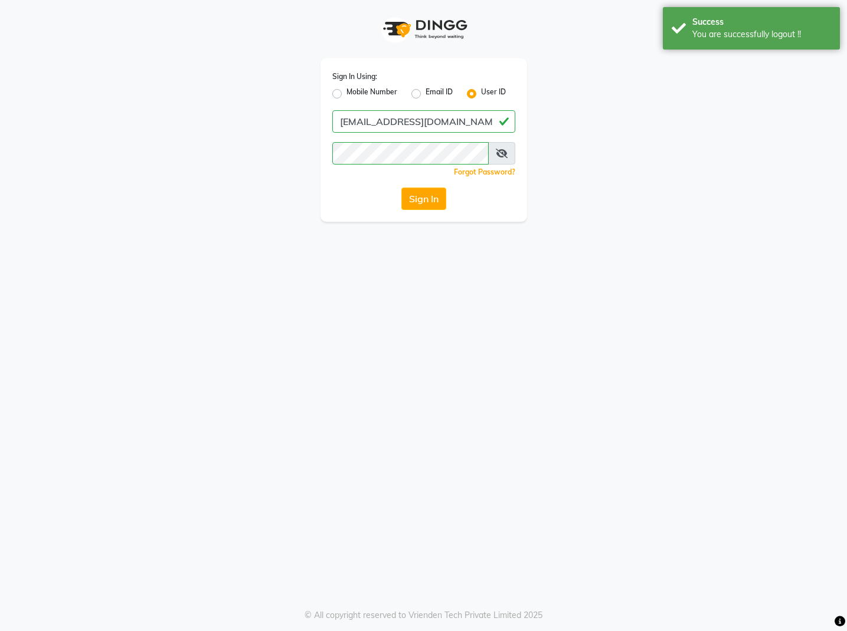
click at [425, 91] on label "Email ID" at bounding box center [438, 94] width 27 height 14
click at [425, 91] on input "Email ID" at bounding box center [429, 91] width 8 height 8
radio input "true"
radio input "false"
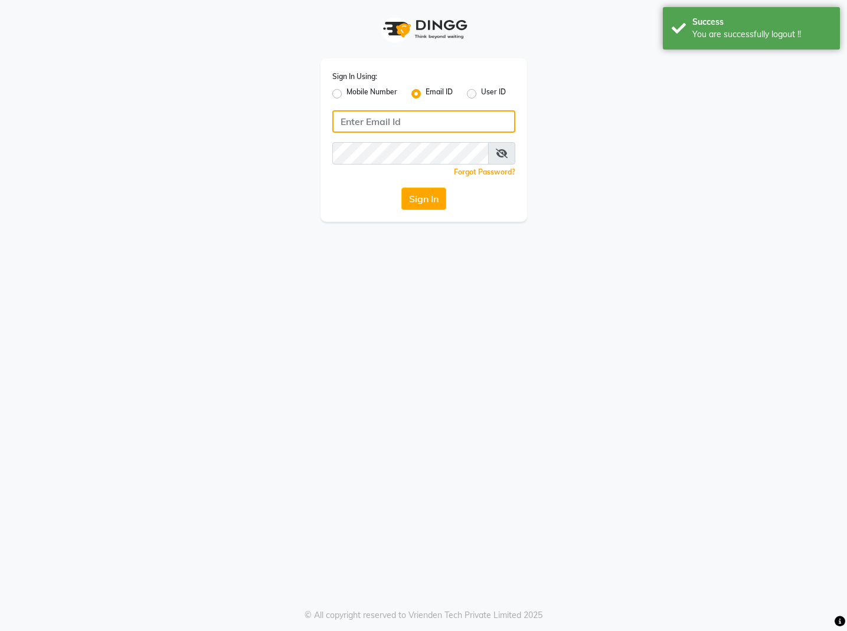
click at [419, 119] on input "Username" at bounding box center [423, 121] width 183 height 22
click at [417, 123] on input "Username" at bounding box center [423, 121] width 183 height 22
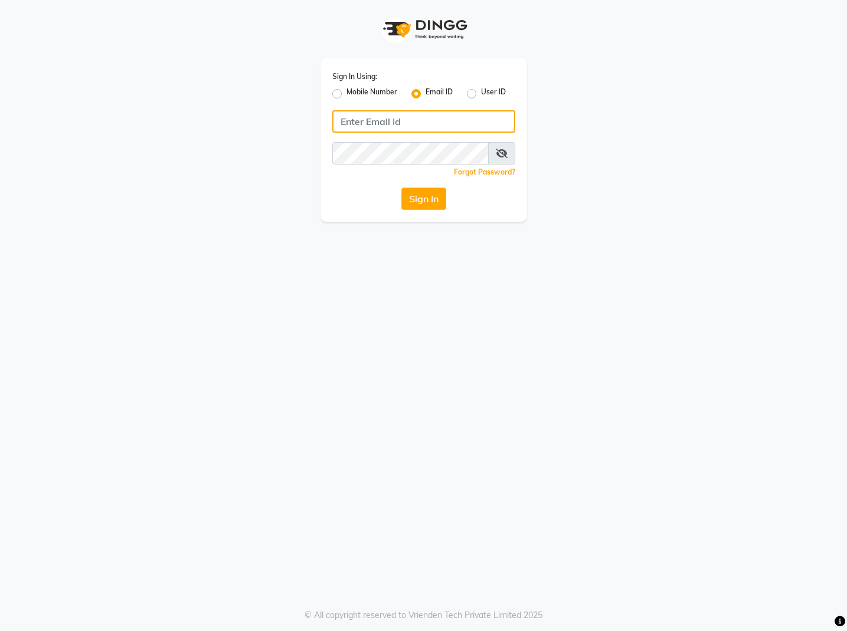
click at [493, 122] on input "Username" at bounding box center [423, 121] width 183 height 22
type input "[EMAIL_ADDRESS][DOMAIN_NAME]"
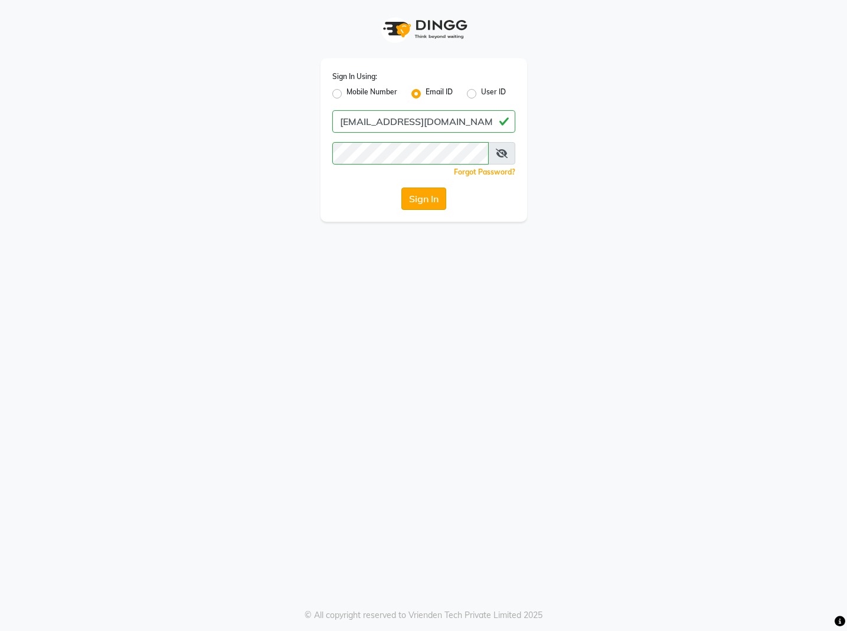
click at [425, 194] on button "Sign In" at bounding box center [423, 199] width 45 height 22
